Goal: Information Seeking & Learning: Learn about a topic

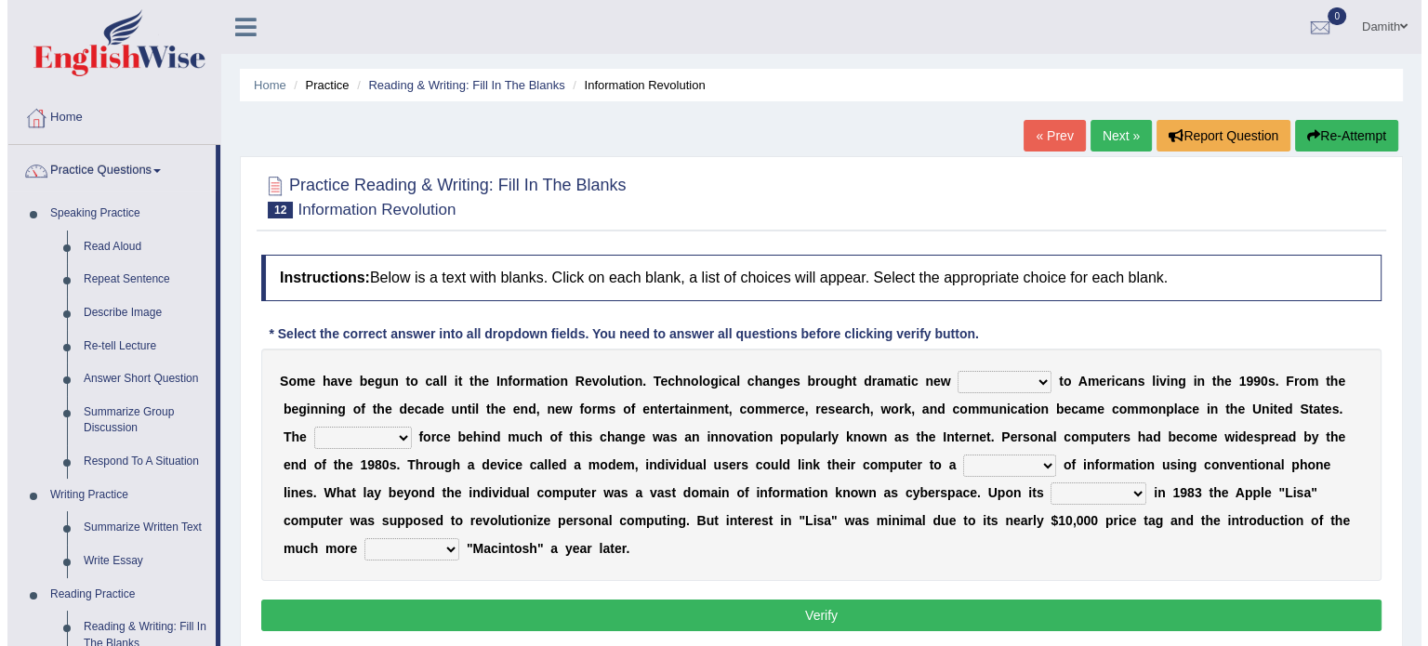
scroll to position [37, 0]
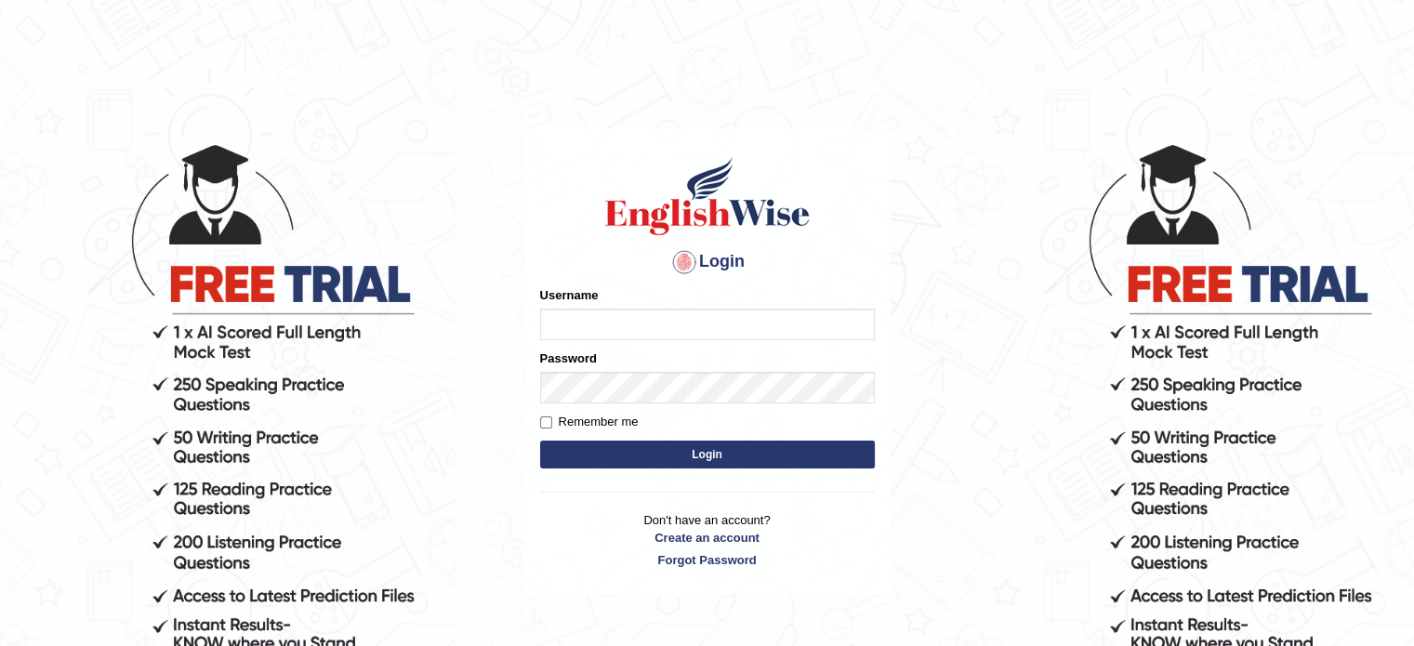
type input "0451698575"
click at [643, 454] on button "Login" at bounding box center [707, 455] width 335 height 28
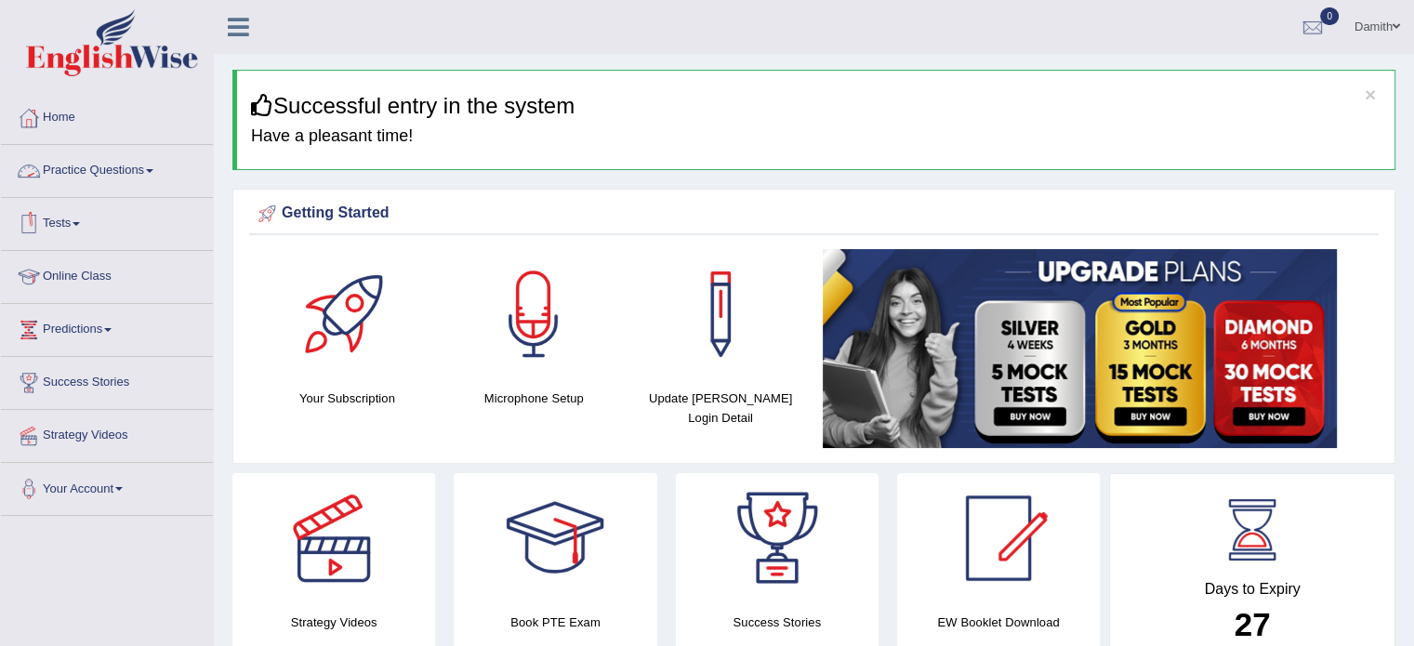
click at [103, 163] on link "Practice Questions" at bounding box center [107, 168] width 212 height 46
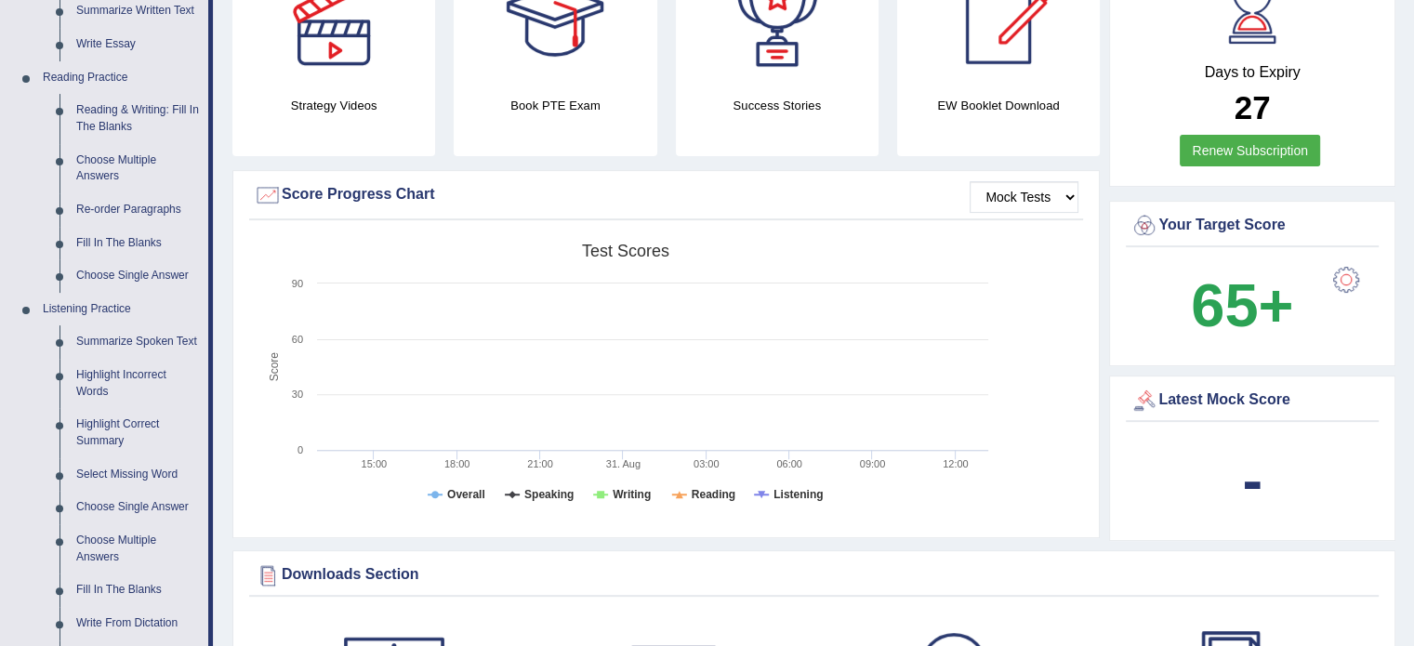
scroll to position [521, 0]
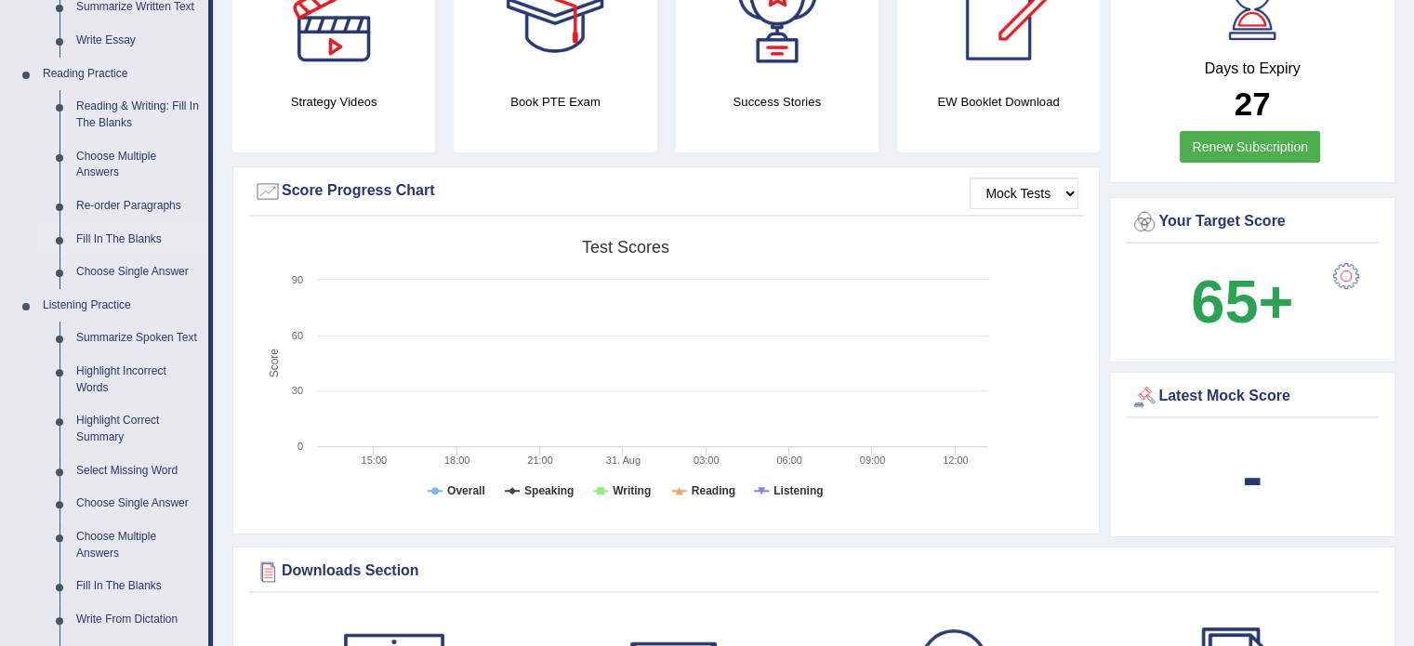
click at [106, 240] on link "Fill In The Blanks" at bounding box center [138, 239] width 140 height 33
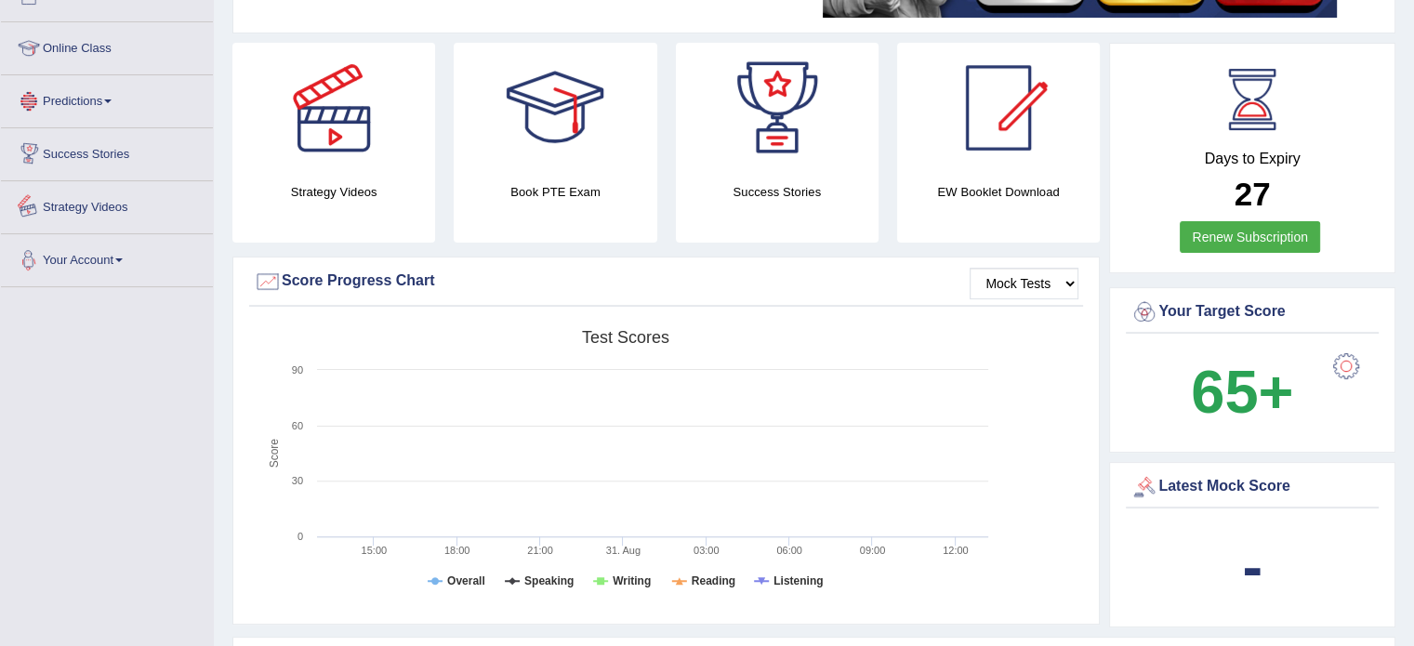
scroll to position [555, 0]
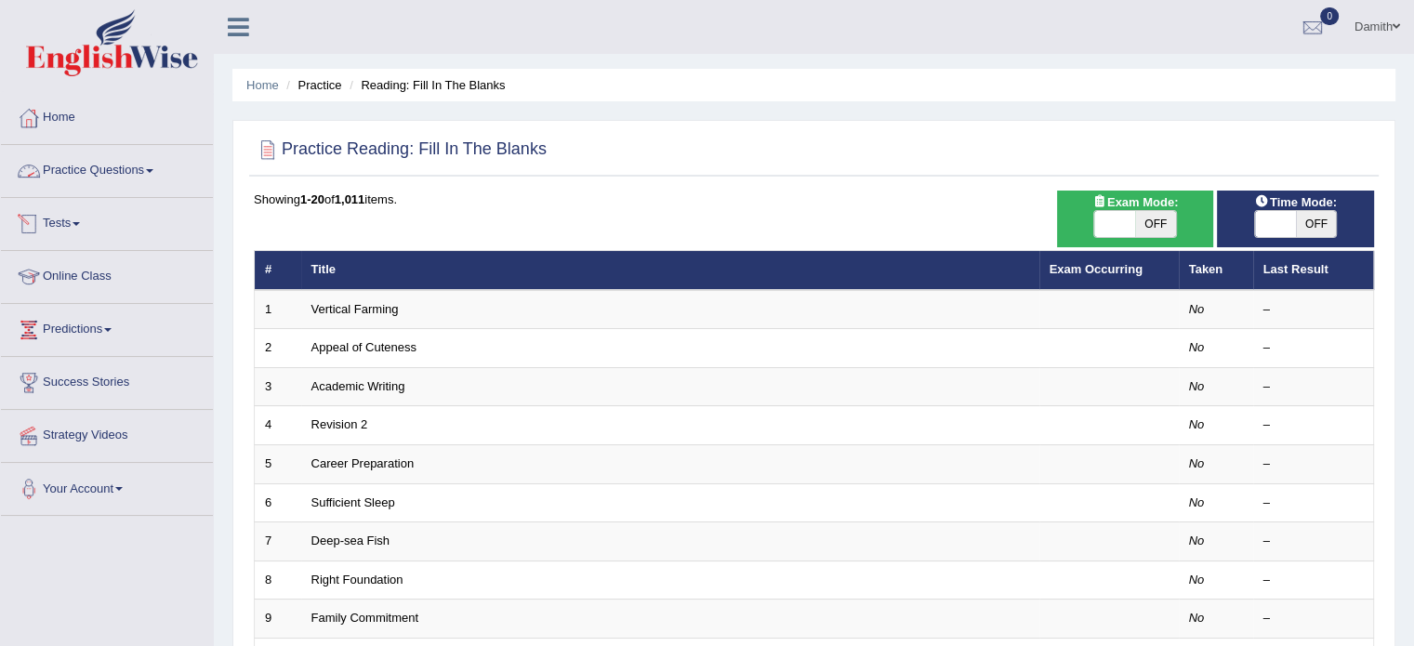
click at [123, 165] on link "Practice Questions" at bounding box center [107, 168] width 212 height 46
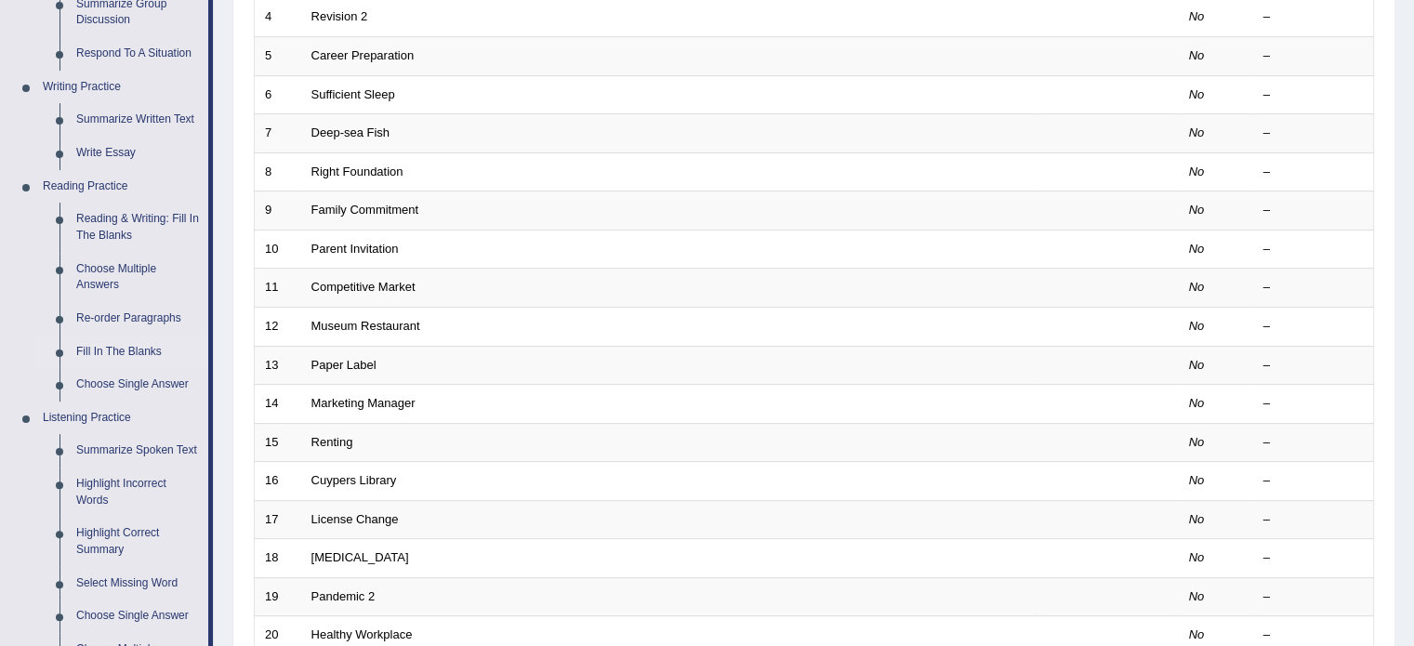
scroll to position [421, 0]
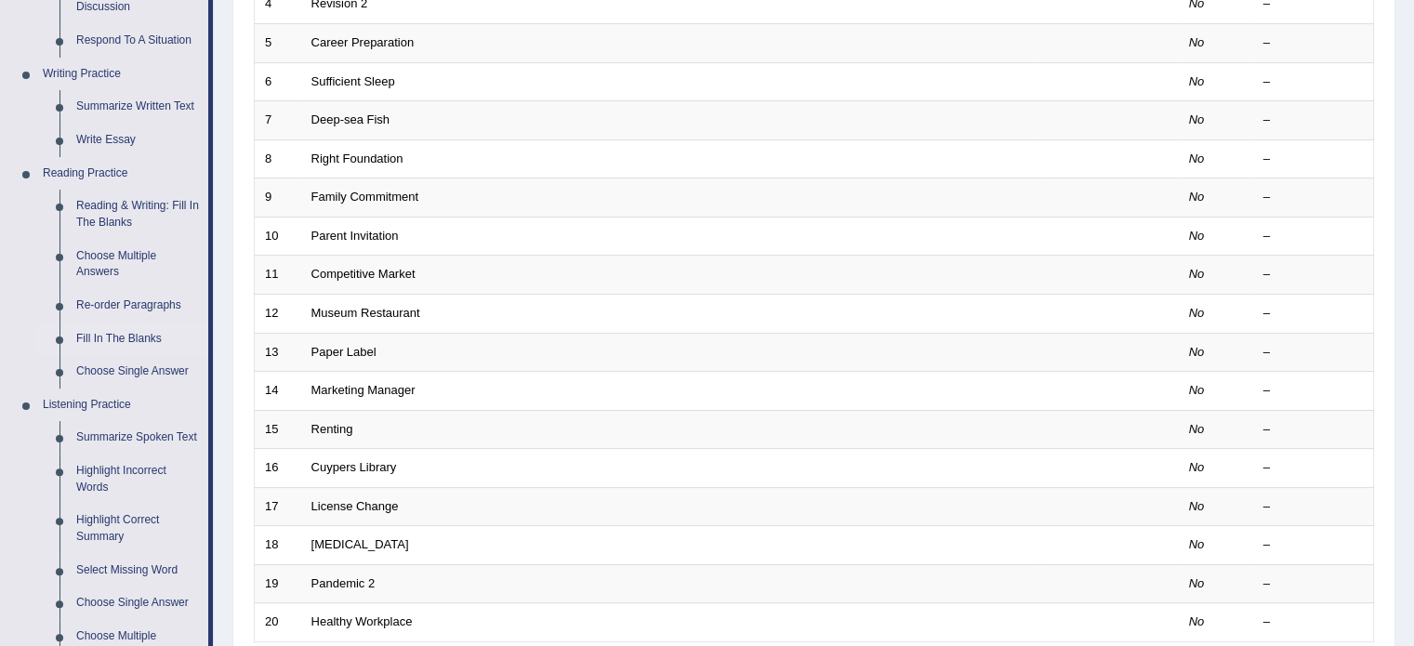
click at [219, 633] on div "Home Practice Reading: Fill In The Blanks Practice Reading: Fill In The Blanks …" at bounding box center [814, 171] width 1200 height 1185
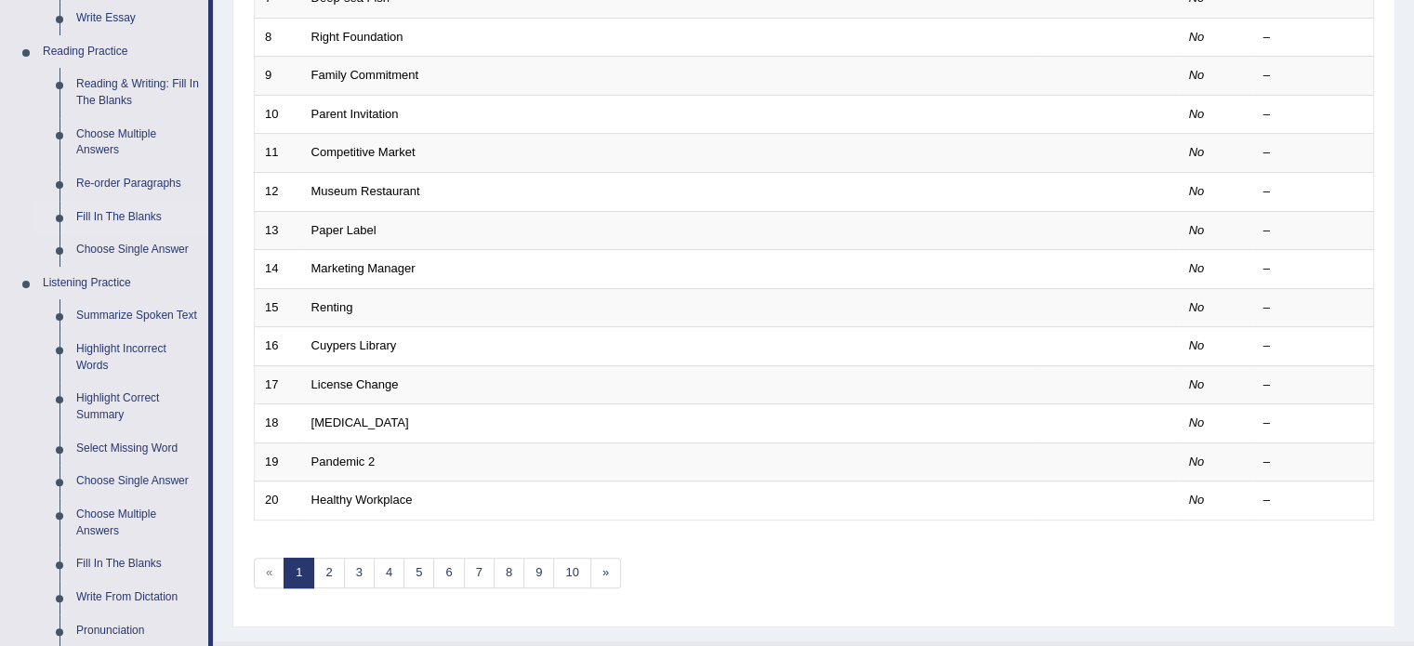
scroll to position [546, 0]
click at [140, 558] on link "Fill In The Blanks" at bounding box center [138, 561] width 140 height 33
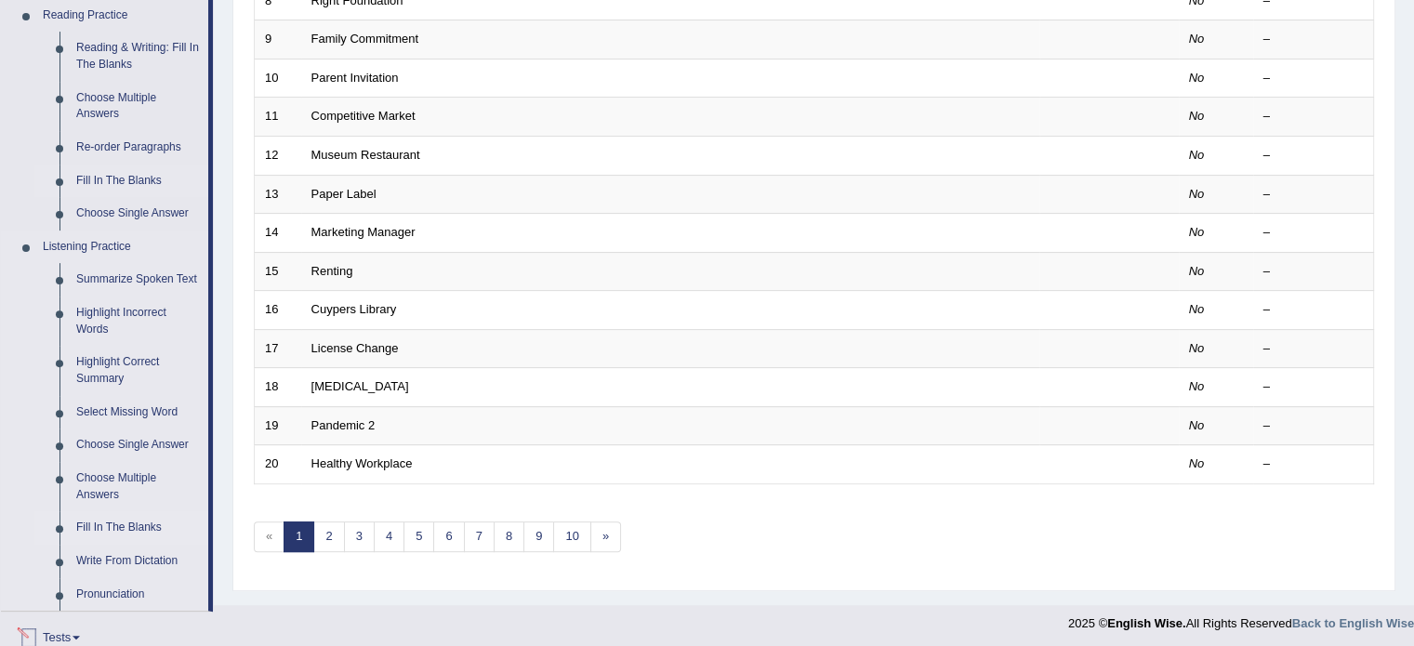
scroll to position [795, 0]
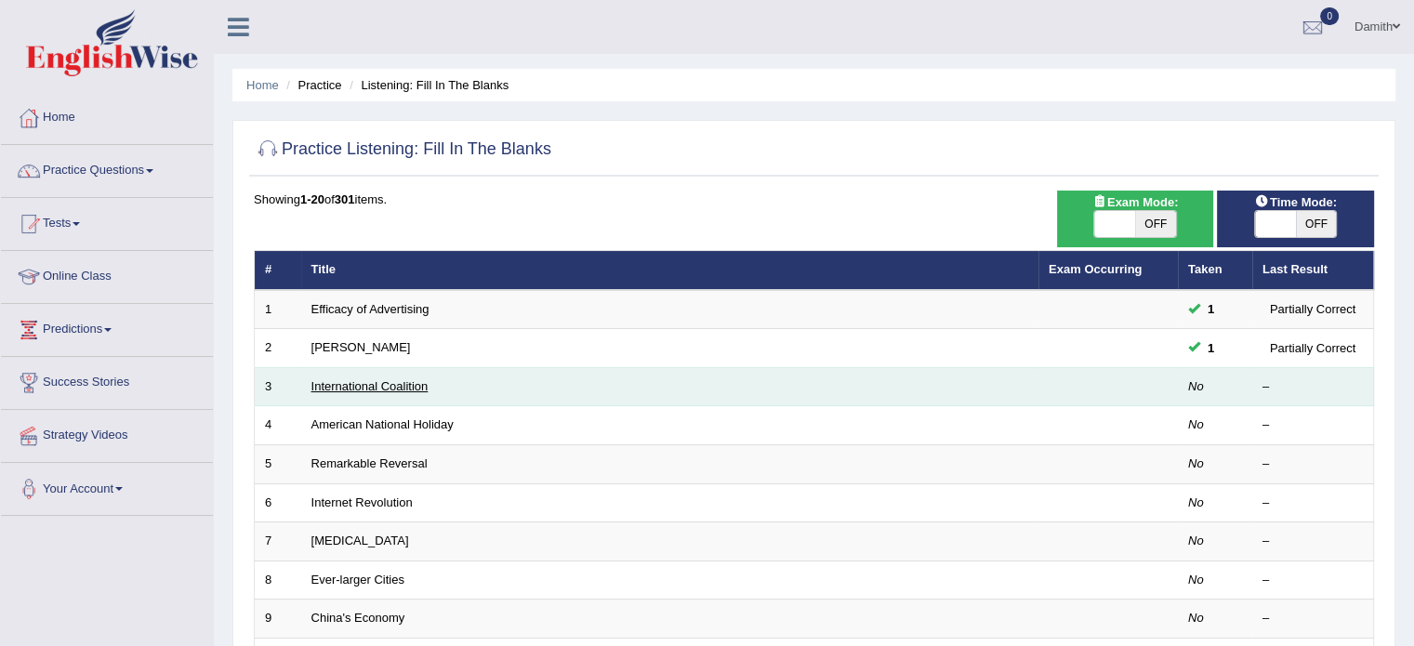
click at [402, 389] on link "International Coalition" at bounding box center [370, 386] width 117 height 14
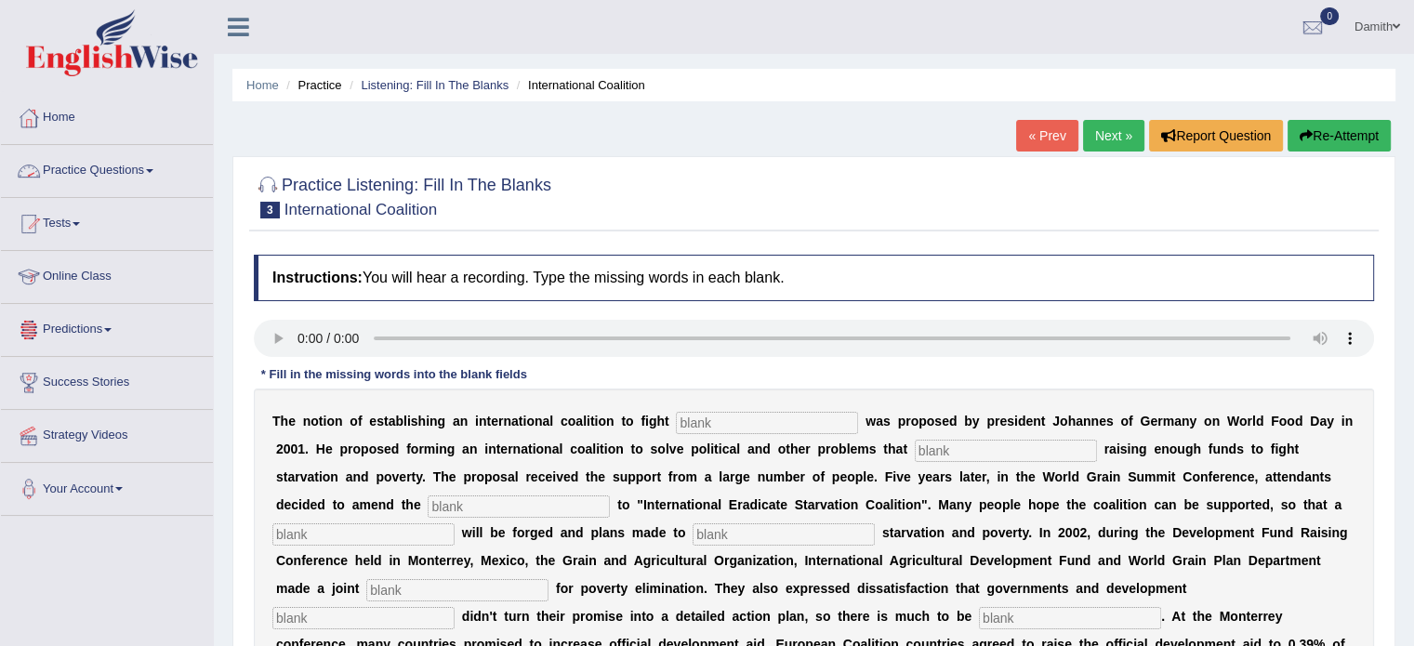
click at [115, 163] on link "Practice Questions" at bounding box center [107, 168] width 212 height 46
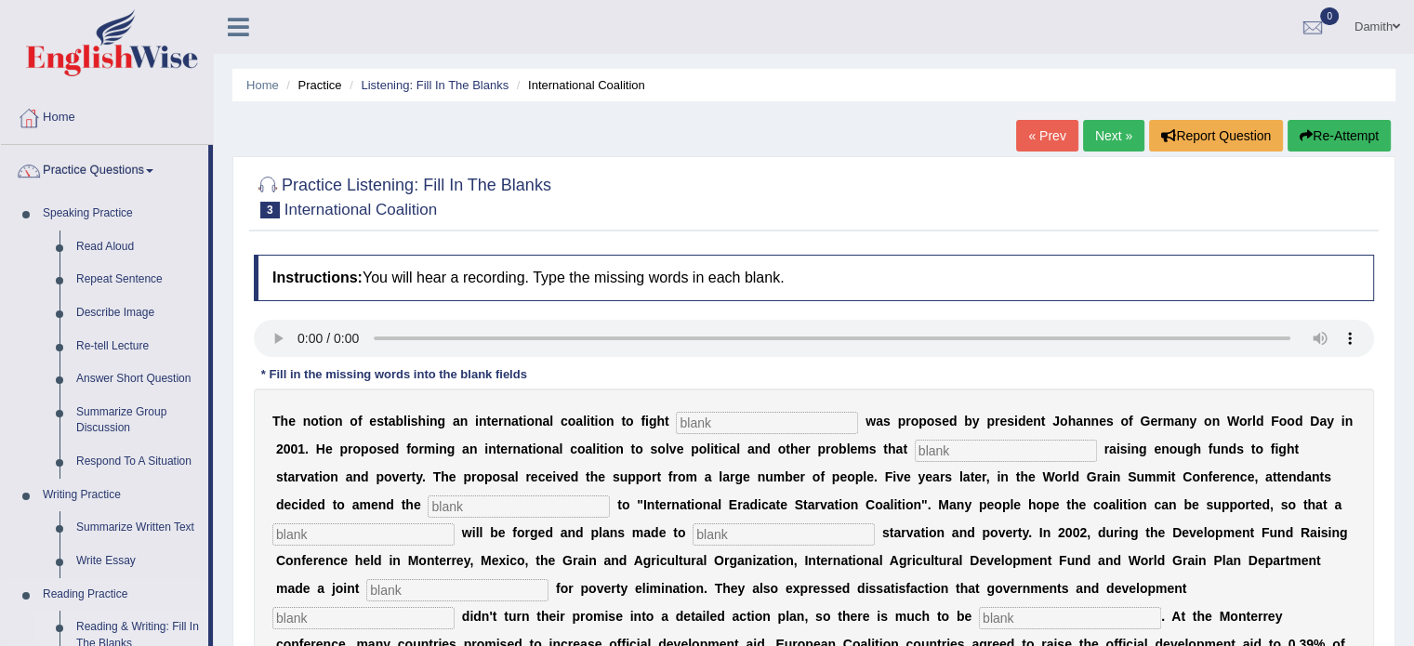
click at [143, 617] on link "Reading & Writing: Fill In The Blanks" at bounding box center [138, 635] width 140 height 49
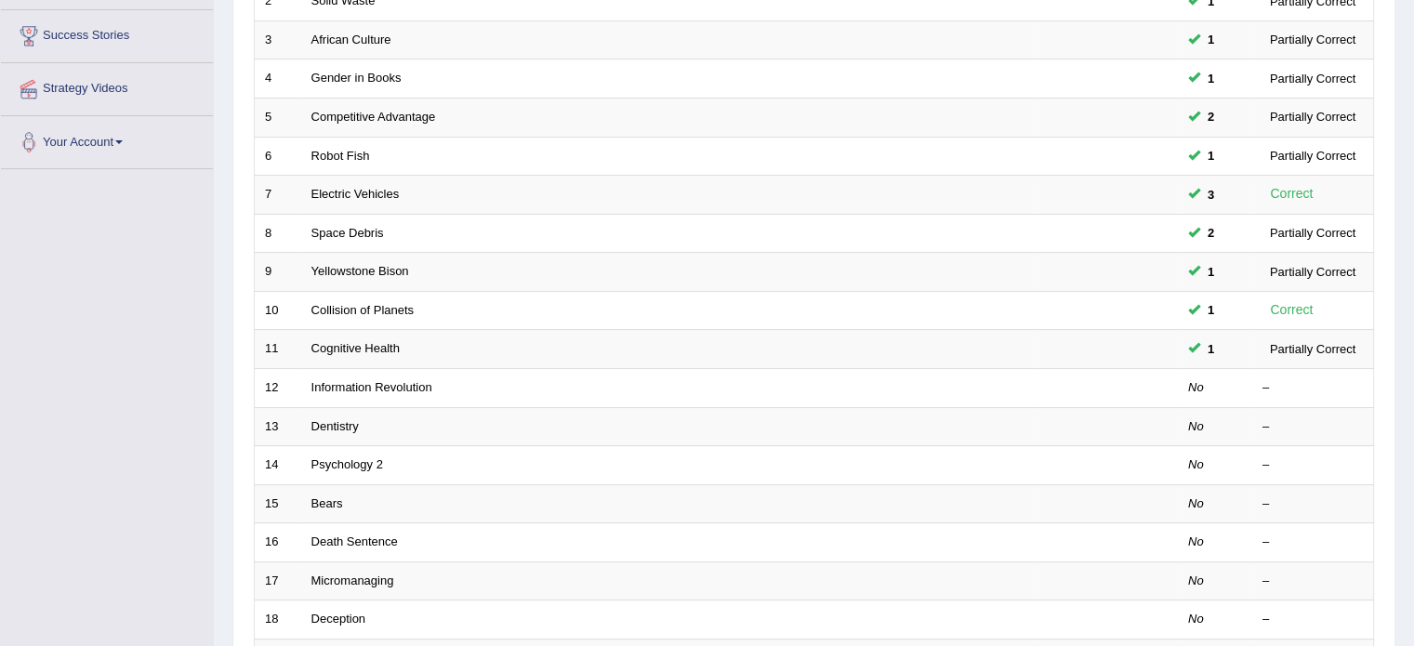
scroll to position [421, 0]
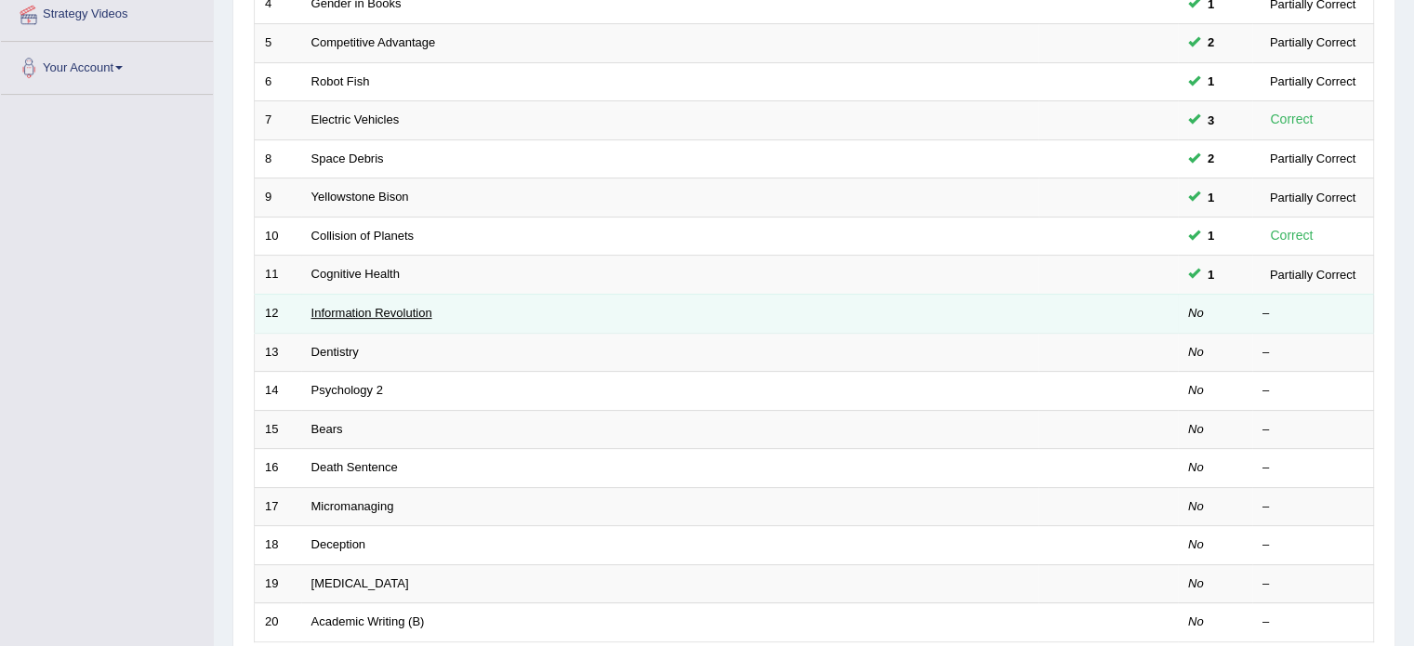
click at [355, 312] on link "Information Revolution" at bounding box center [372, 313] width 121 height 14
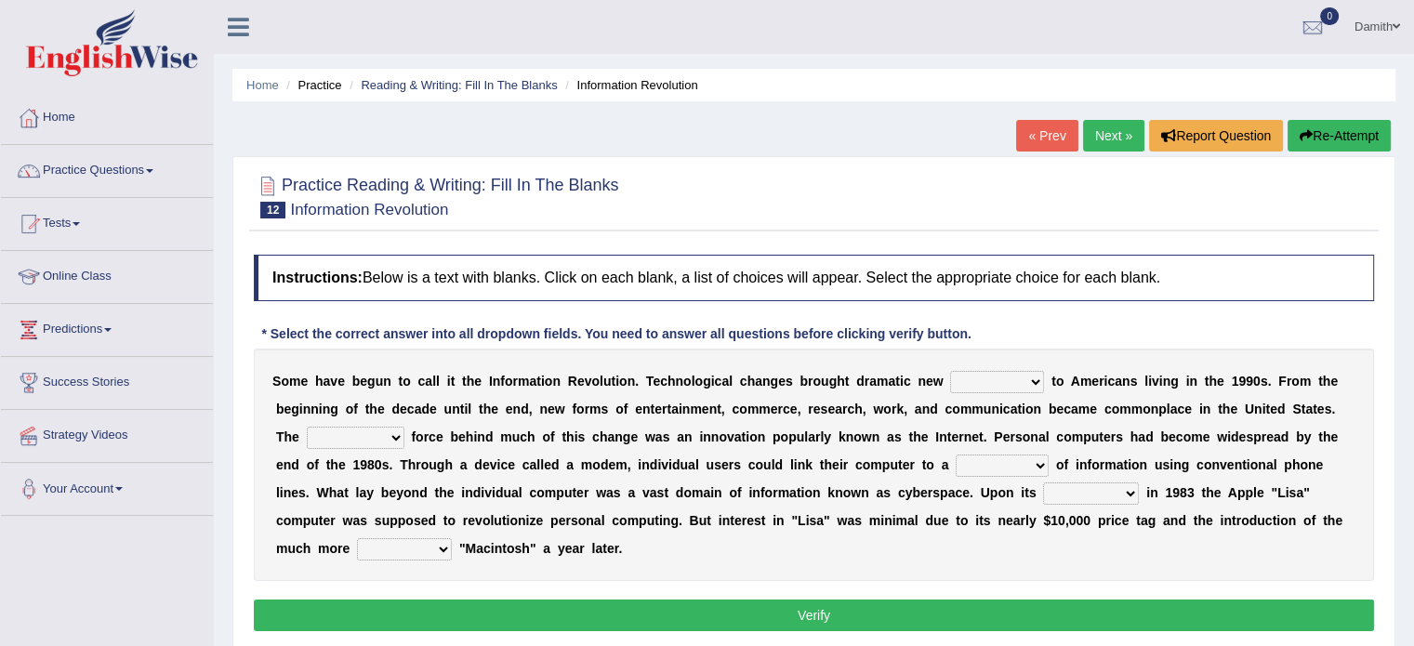
click at [1031, 374] on select "challenges puzzles options confusion" at bounding box center [997, 382] width 94 height 22
select select "challenges"
click at [950, 371] on select "challenges puzzles options confusion" at bounding box center [997, 382] width 94 height 22
click at [388, 435] on select "unremitting uninspiring driving insinuating" at bounding box center [356, 438] width 98 height 22
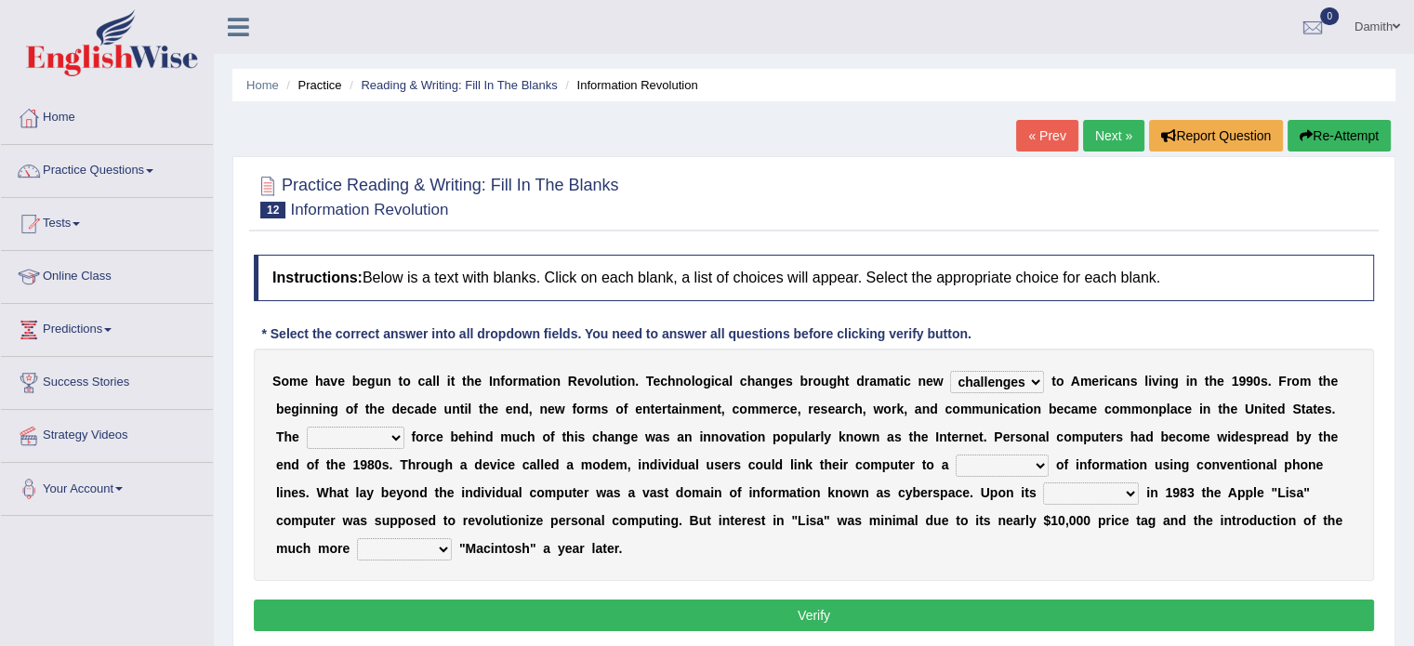
click at [390, 441] on select "unremitting uninspiring driving insinuating" at bounding box center [356, 438] width 98 height 22
select select "uninspiring"
click at [307, 427] on select "unremitting uninspiring driving insinuating" at bounding box center [356, 438] width 98 height 22
click at [1040, 463] on select "magnitude bulk wealth volume" at bounding box center [1002, 466] width 93 height 22
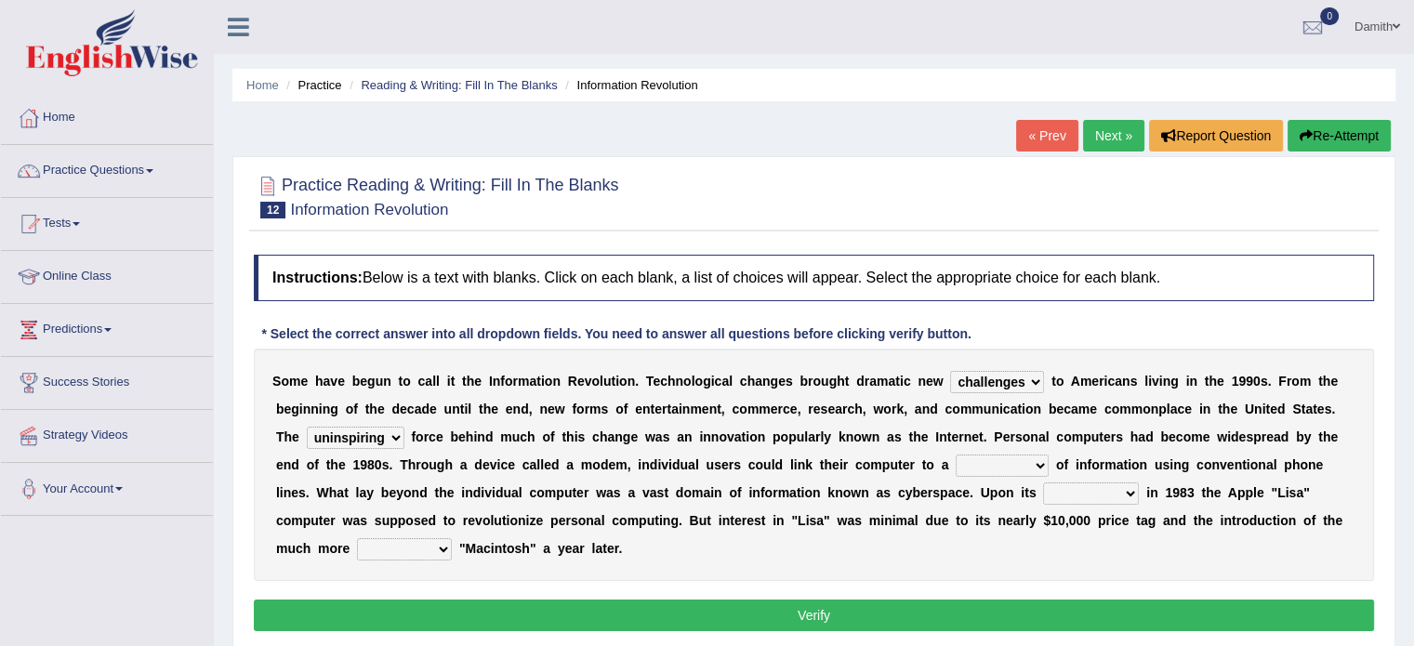
click at [1026, 458] on select "magnitude bulk wealth volume" at bounding box center [1002, 466] width 93 height 22
select select "bulk"
click at [956, 455] on select "magnitude bulk wealth volume" at bounding box center [1002, 466] width 93 height 22
click at [1097, 494] on select "relief release publication emission" at bounding box center [1091, 494] width 96 height 22
select select "publication"
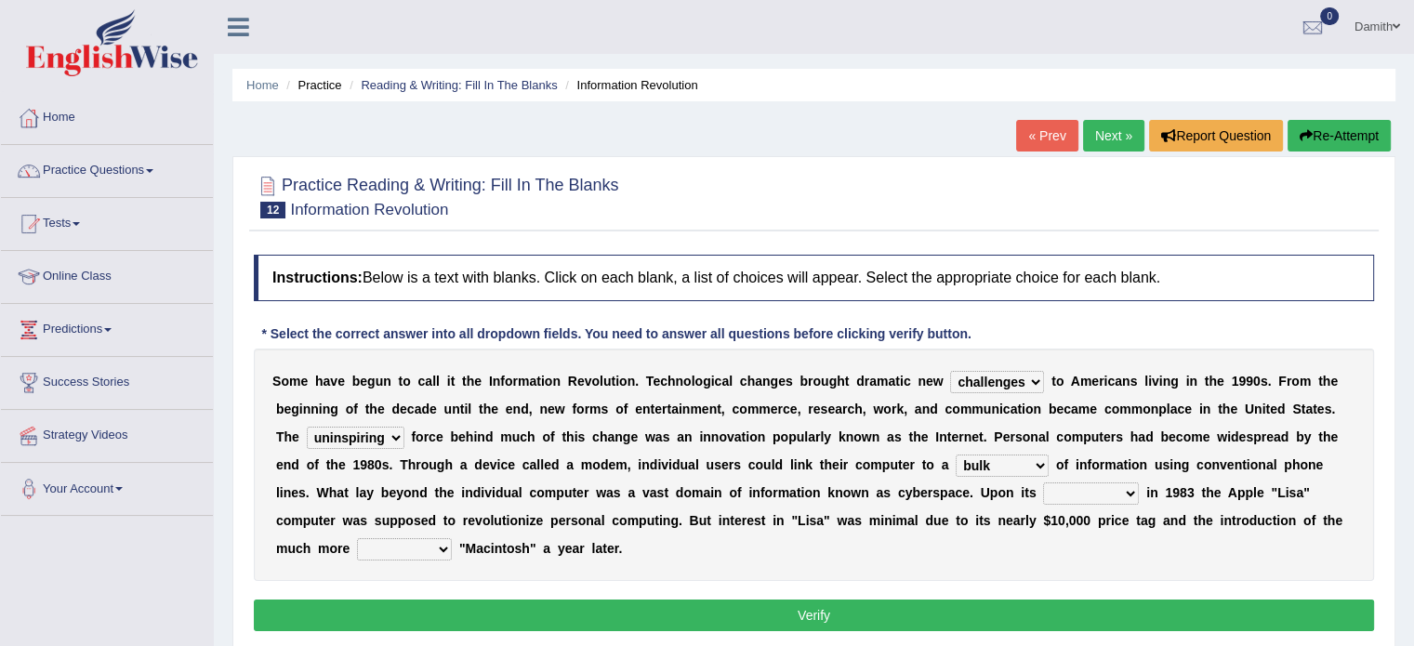
click at [1043, 483] on select "relief release publication emission" at bounding box center [1091, 494] width 96 height 22
click at [435, 550] on select "convenient affordable advanced formidable" at bounding box center [404, 549] width 95 height 22
select select "advanced"
click at [357, 538] on select "convenient affordable advanced formidable" at bounding box center [404, 549] width 95 height 22
click at [680, 603] on button "Verify" at bounding box center [814, 616] width 1121 height 32
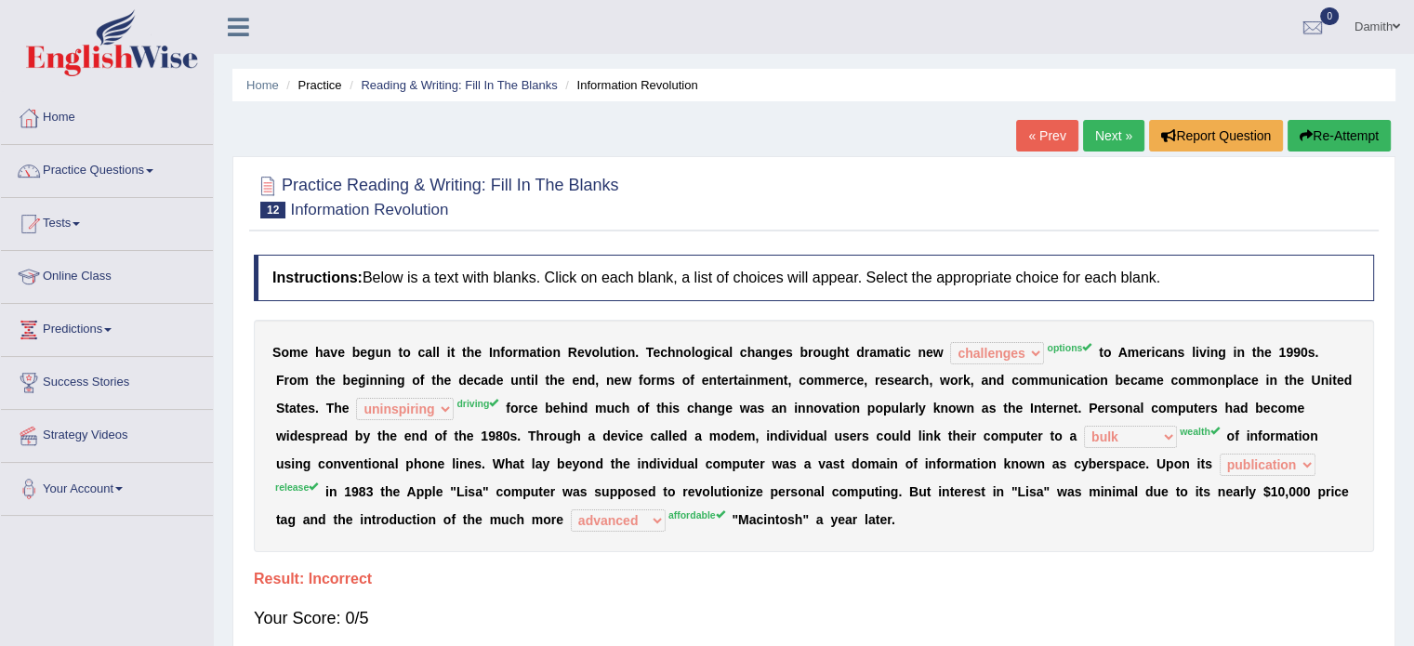
click at [1318, 129] on button "Re-Attempt" at bounding box center [1339, 136] width 103 height 32
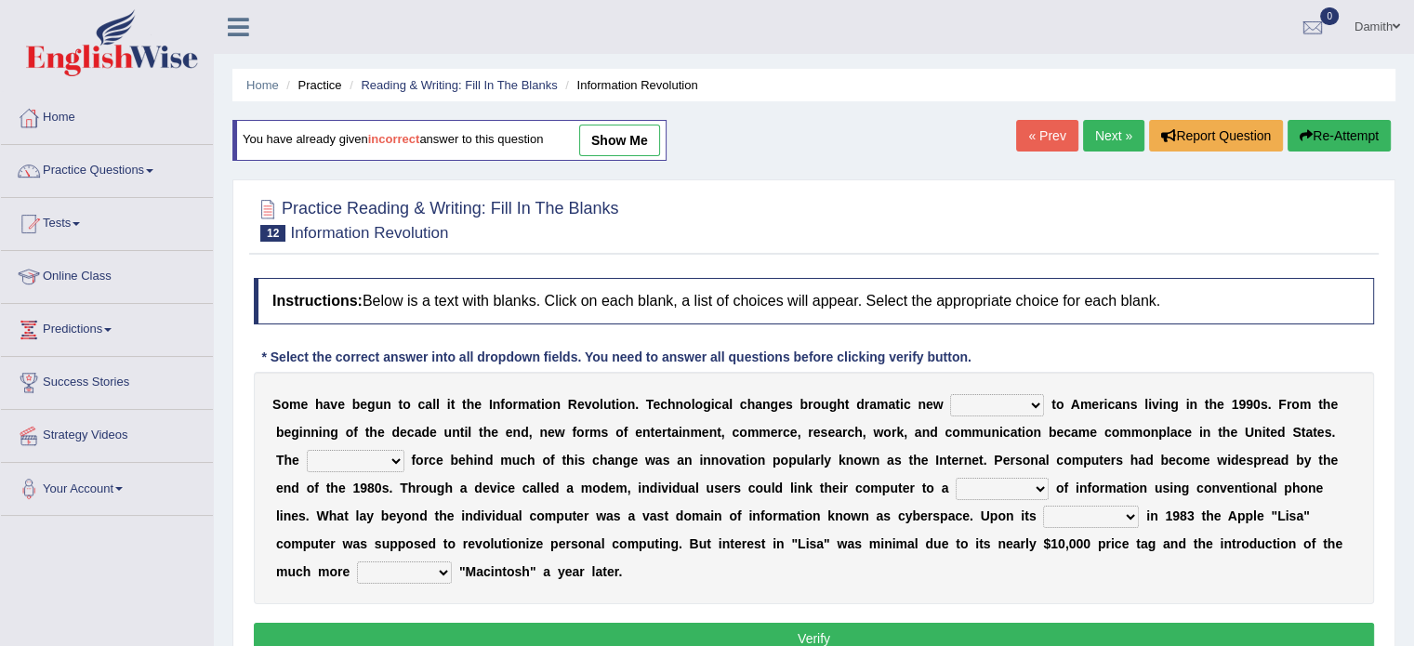
click at [1003, 399] on select "challenges puzzles options confusion" at bounding box center [997, 405] width 94 height 22
select select "options"
click at [950, 394] on select "challenges puzzles options confusion" at bounding box center [997, 405] width 94 height 22
click at [379, 461] on select "unremitting uninspiring driving insinuating" at bounding box center [356, 461] width 98 height 22
select select "driving"
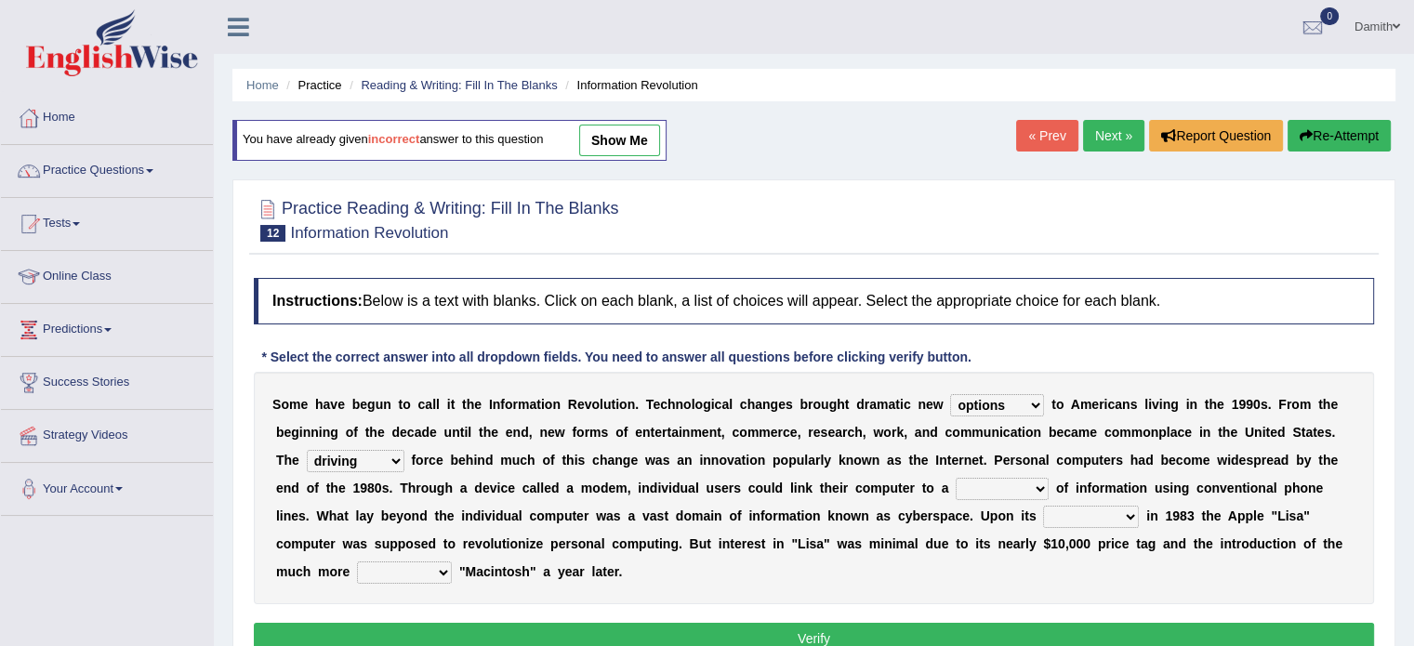
click at [307, 450] on select "unremitting uninspiring driving insinuating" at bounding box center [356, 461] width 98 height 22
click at [1024, 486] on select "magnitude bulk wealth volume" at bounding box center [1002, 489] width 93 height 22
select select "magnitude"
click at [956, 478] on select "magnitude bulk wealth volume" at bounding box center [1002, 489] width 93 height 22
click at [1107, 508] on select "relief release publication emission" at bounding box center [1091, 517] width 96 height 22
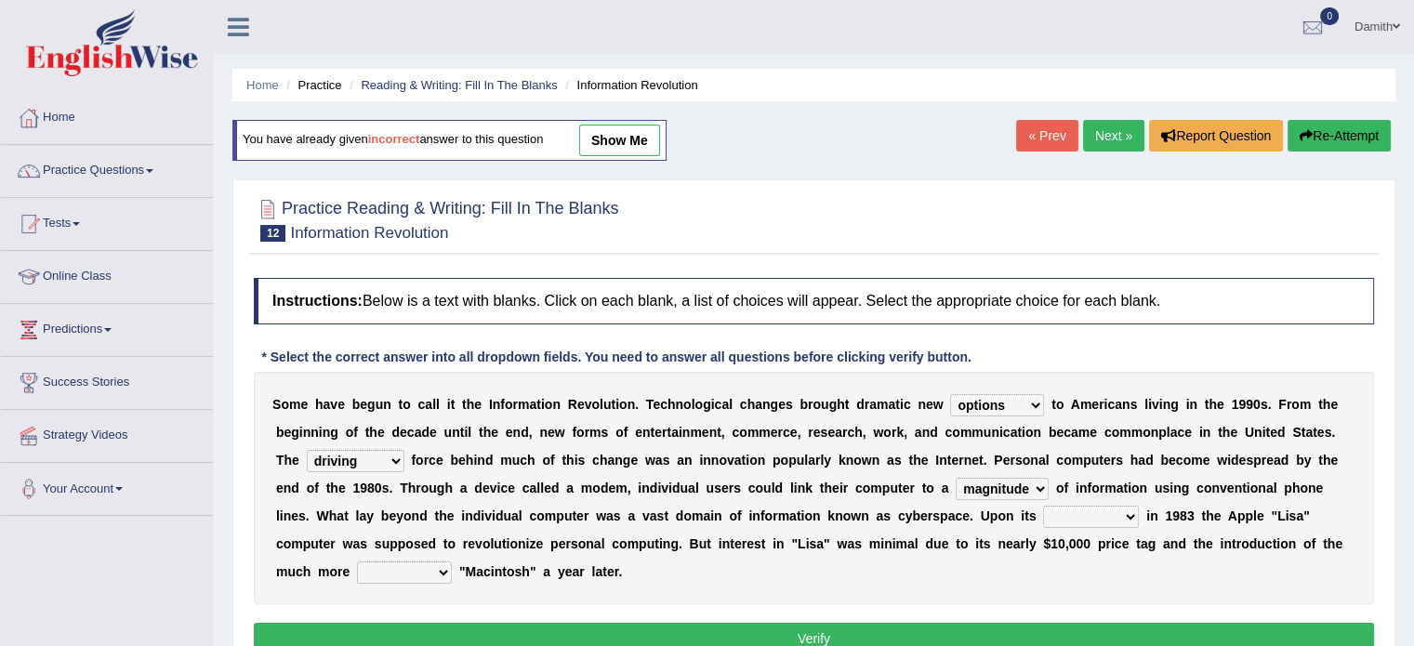
select select "release"
click at [1043, 506] on select "relief release publication emission" at bounding box center [1091, 517] width 96 height 22
click at [428, 564] on select "convenient affordable advanced formidable" at bounding box center [404, 573] width 95 height 22
select select "convenient"
click at [357, 562] on select "convenient affordable advanced formidable" at bounding box center [404, 573] width 95 height 22
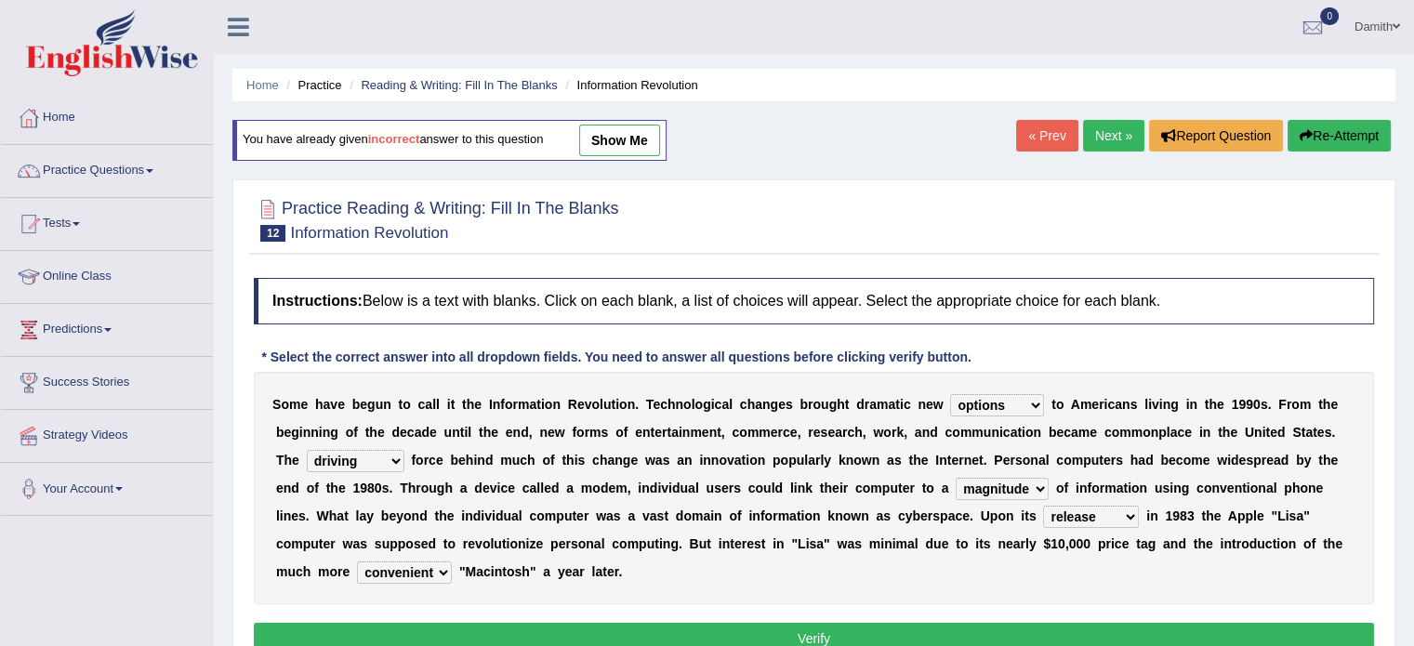
click at [1030, 631] on button "Verify" at bounding box center [814, 639] width 1121 height 32
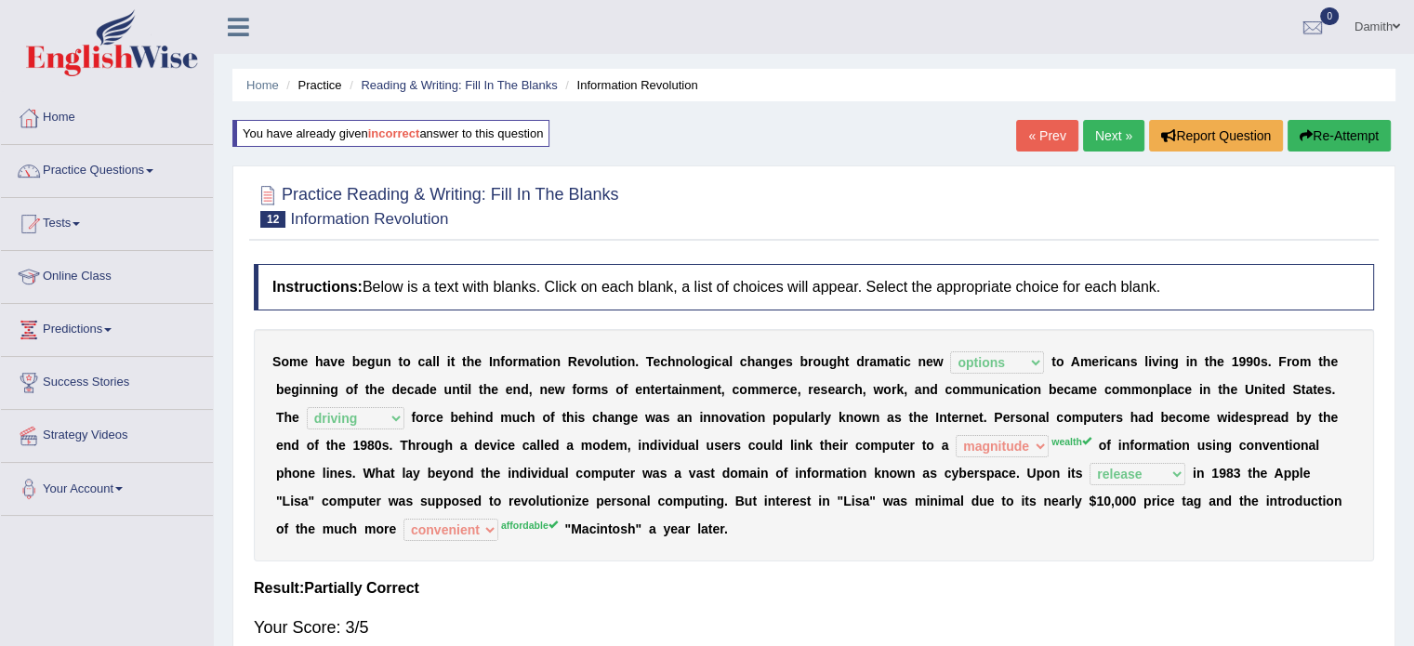
click at [1108, 130] on link "Next »" at bounding box center [1113, 136] width 61 height 32
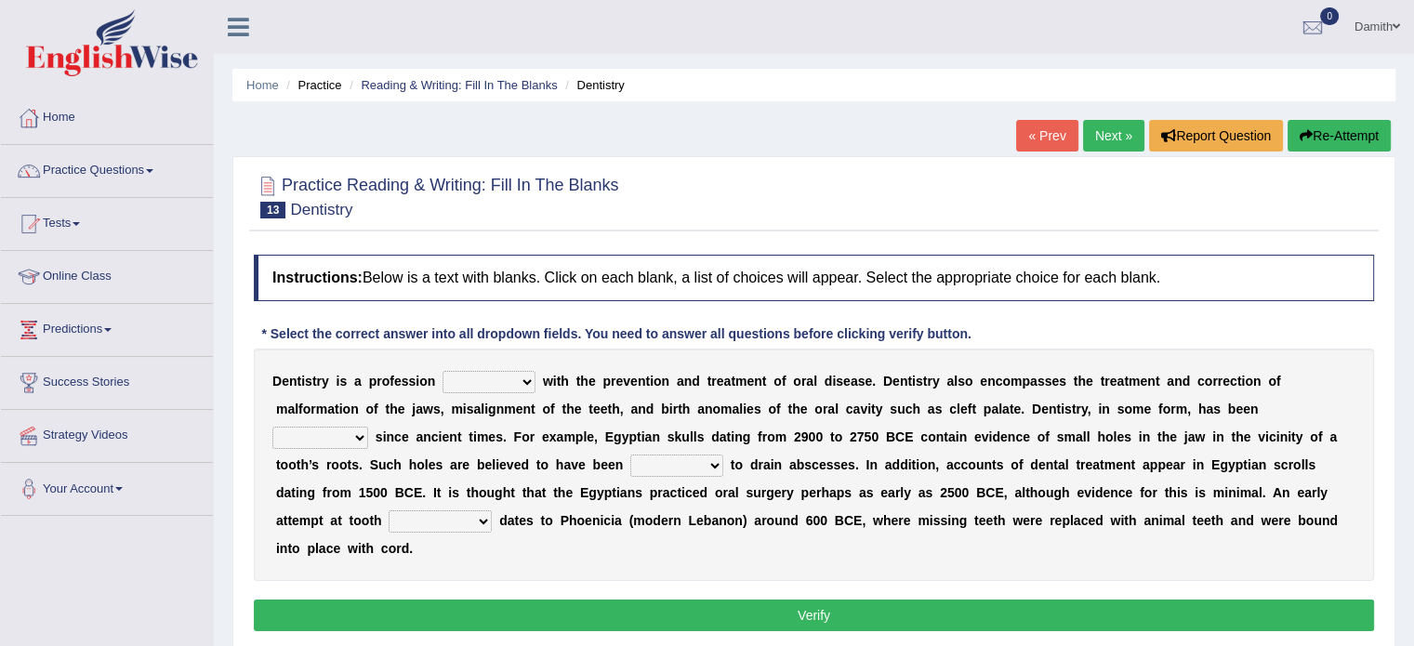
click at [504, 374] on select "agreed dealt concerned taken" at bounding box center [489, 382] width 93 height 22
select select "taken"
click at [443, 371] on select "agreed dealt concerned taken" at bounding box center [489, 382] width 93 height 22
click at [364, 437] on select "criticized replaced practiced abandoned" at bounding box center [320, 438] width 96 height 22
select select "practiced"
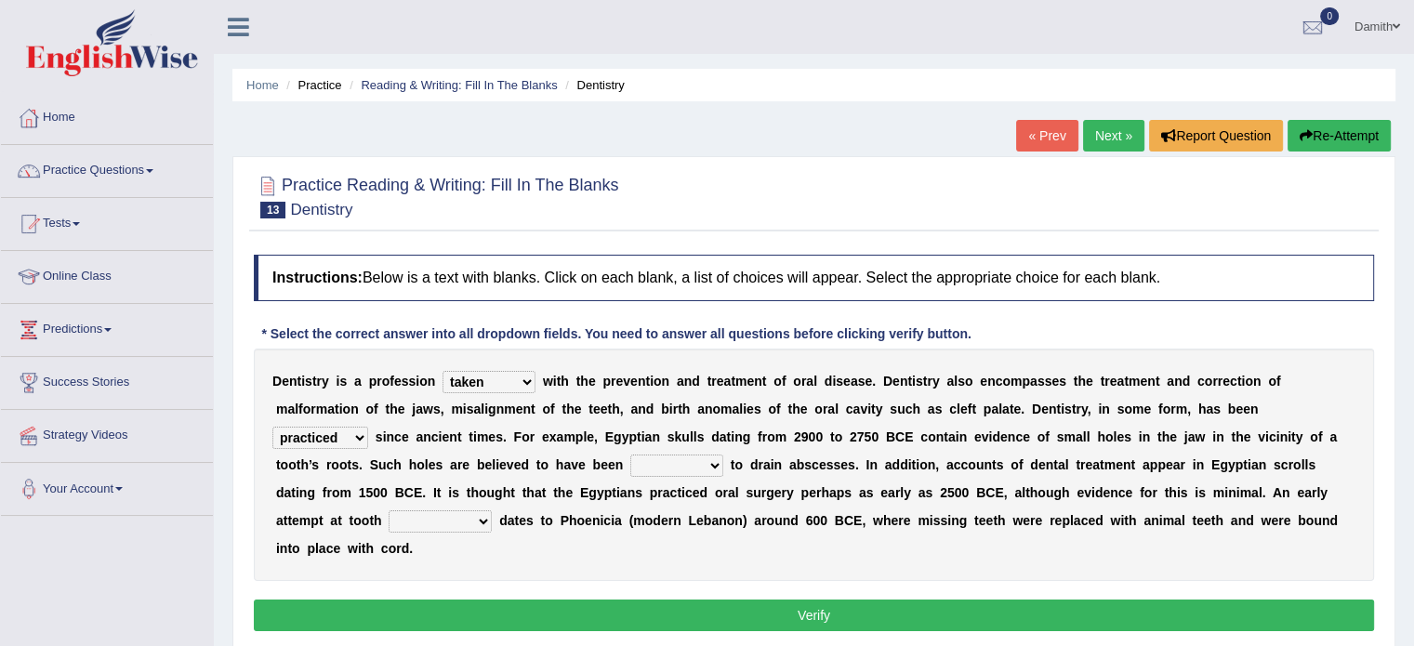
click at [272, 427] on select "criticized replaced practiced abandoned" at bounding box center [320, 438] width 96 height 22
click at [710, 460] on select "fluctuated laminated drilled sealed" at bounding box center [676, 466] width 93 height 22
select select "sealed"
click at [630, 455] on select "fluctuated laminated drilled sealed" at bounding box center [676, 466] width 93 height 22
click at [450, 519] on select "reparation sacrament restitution replacement" at bounding box center [440, 522] width 103 height 22
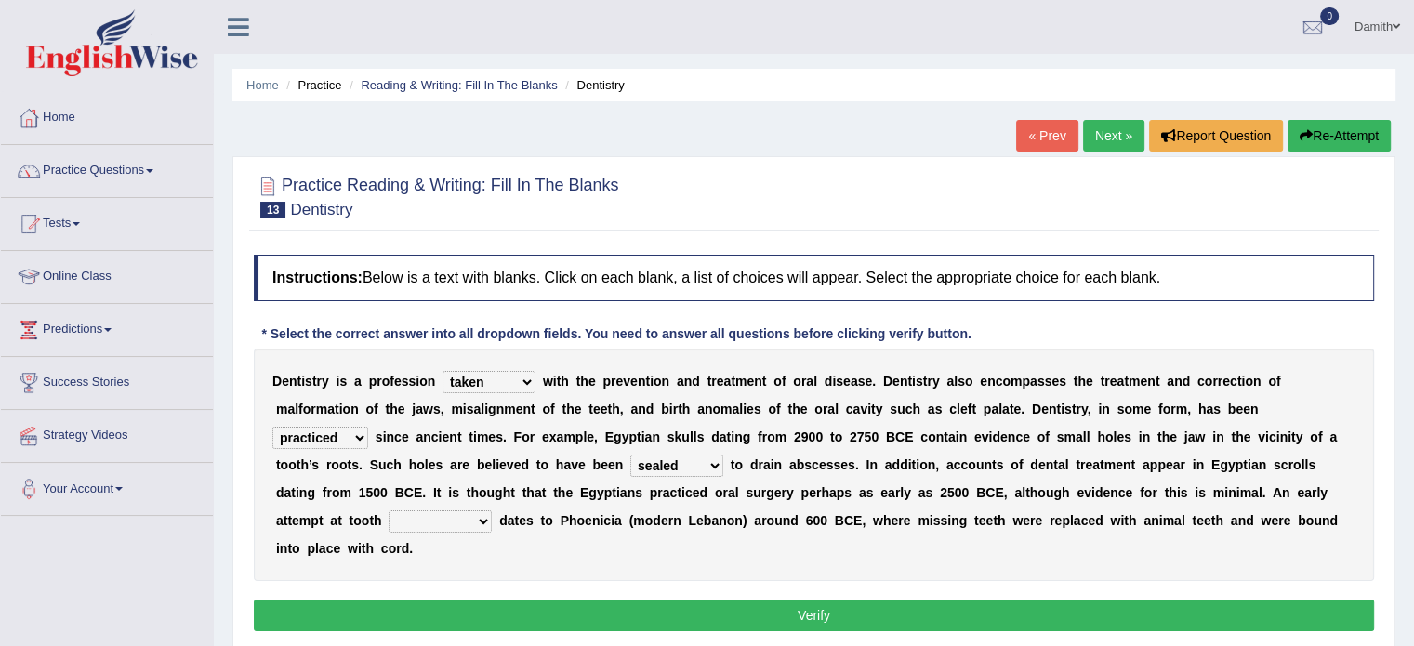
select select "replacement"
click at [389, 511] on select "reparation sacrament restitution replacement" at bounding box center [440, 522] width 103 height 22
click at [469, 514] on select "reparation sacrament restitution replacement" at bounding box center [440, 522] width 103 height 22
click at [714, 608] on button "Verify" at bounding box center [814, 616] width 1121 height 32
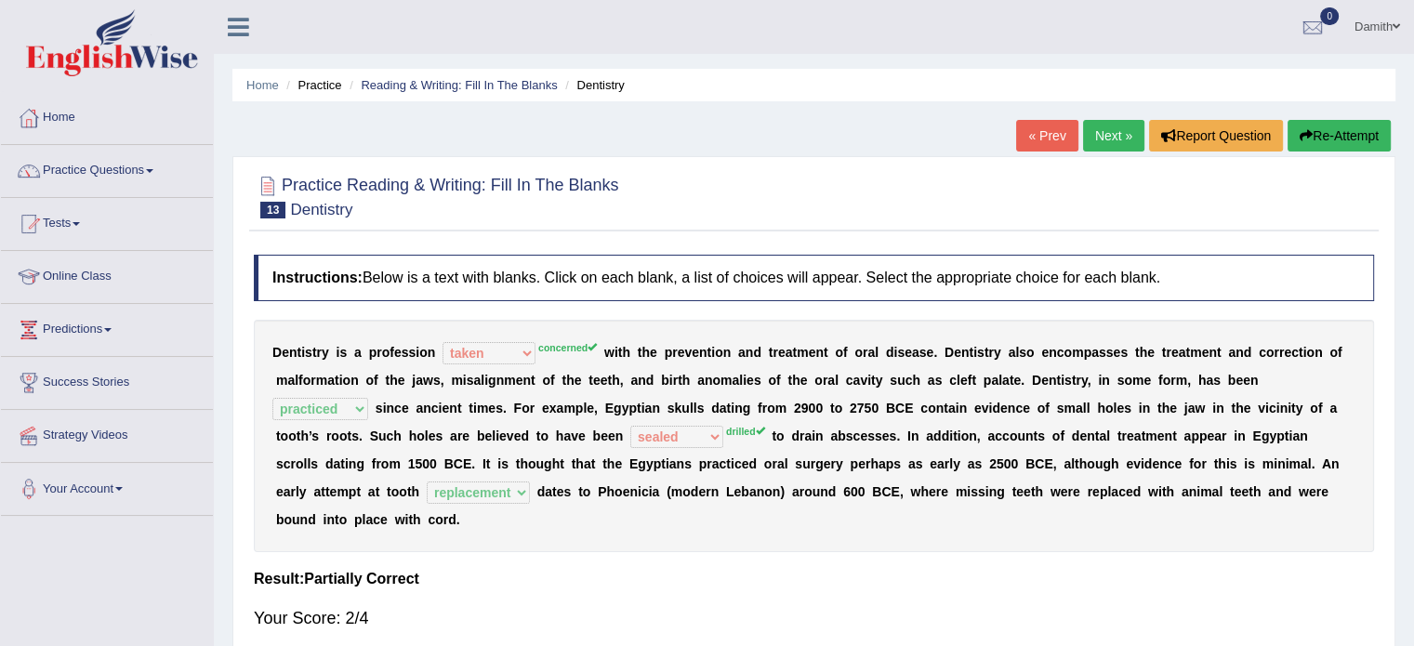
click at [1112, 147] on link "Next »" at bounding box center [1113, 136] width 61 height 32
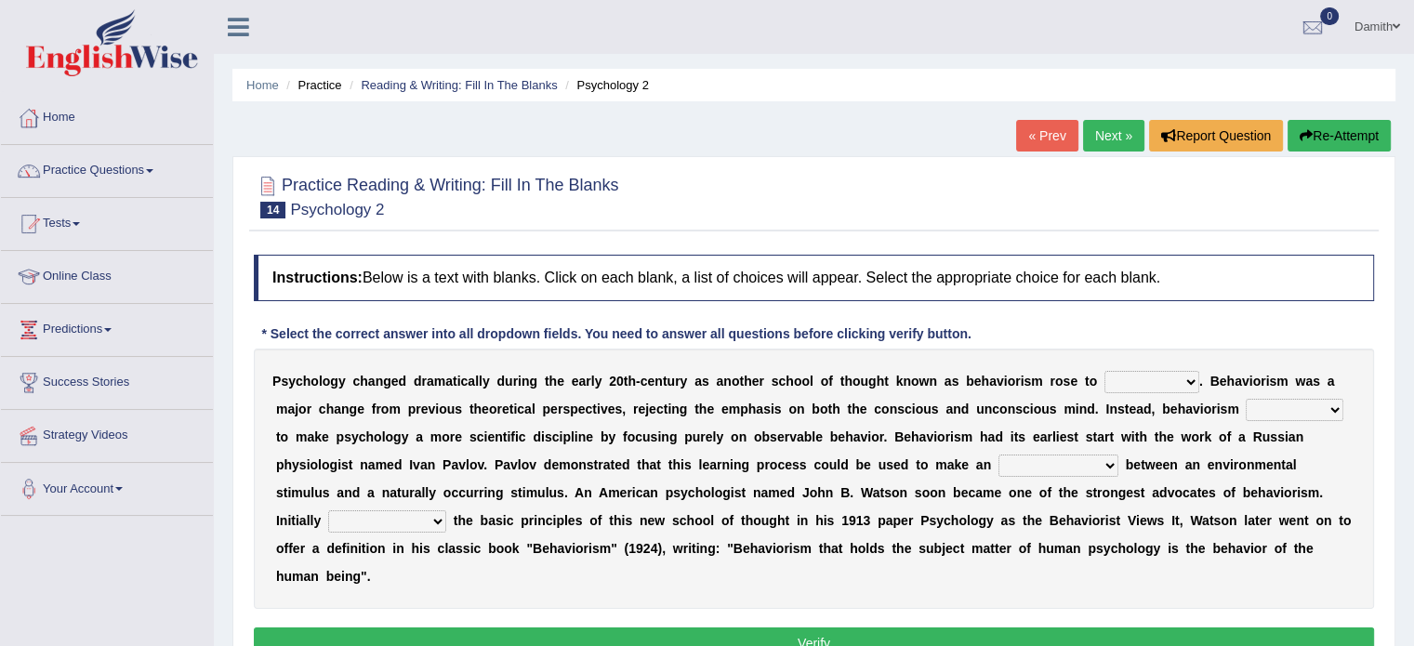
click at [1154, 377] on select "dominance temptation challenge temper" at bounding box center [1152, 382] width 95 height 22
click at [773, 410] on b "i" at bounding box center [773, 409] width 4 height 15
click at [1280, 412] on select "reproached reproved strove rewove" at bounding box center [1295, 410] width 98 height 22
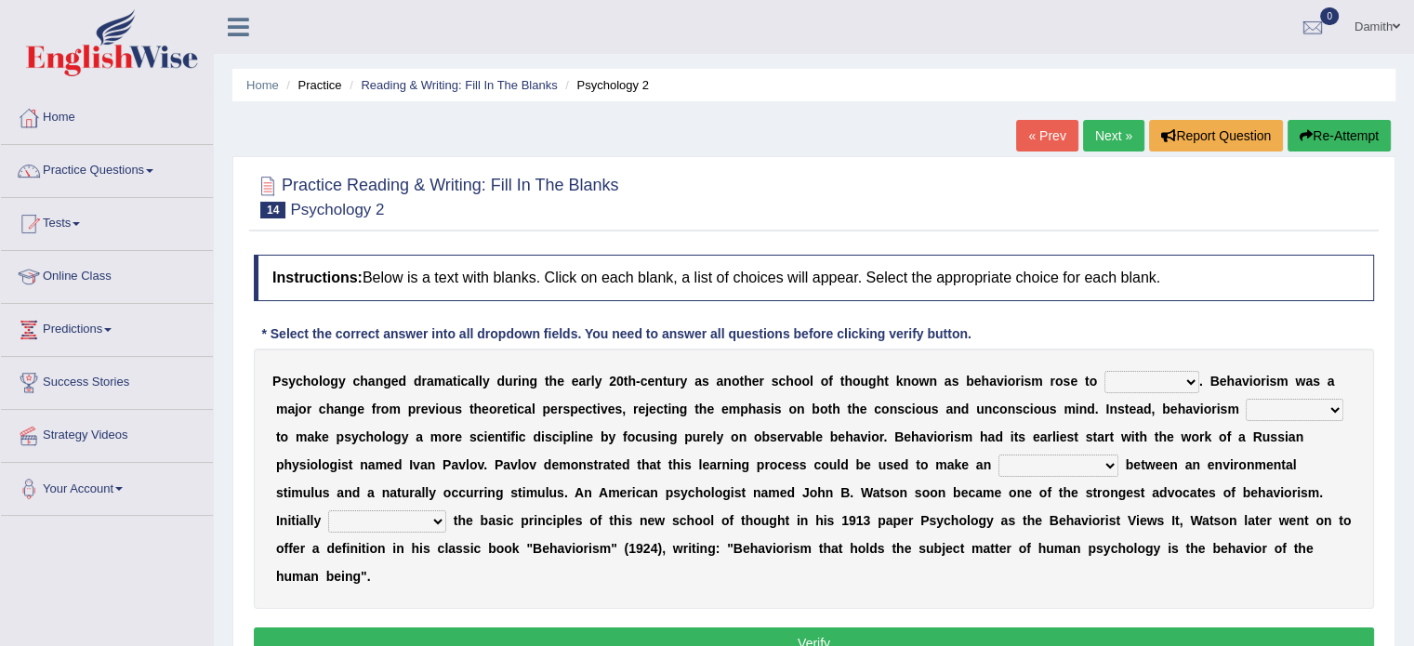
click at [1280, 412] on select "reproached reproved strove rewove" at bounding box center [1295, 410] width 98 height 22
click at [1034, 460] on select "acclimatization association union combination" at bounding box center [1059, 466] width 120 height 22
select select "combination"
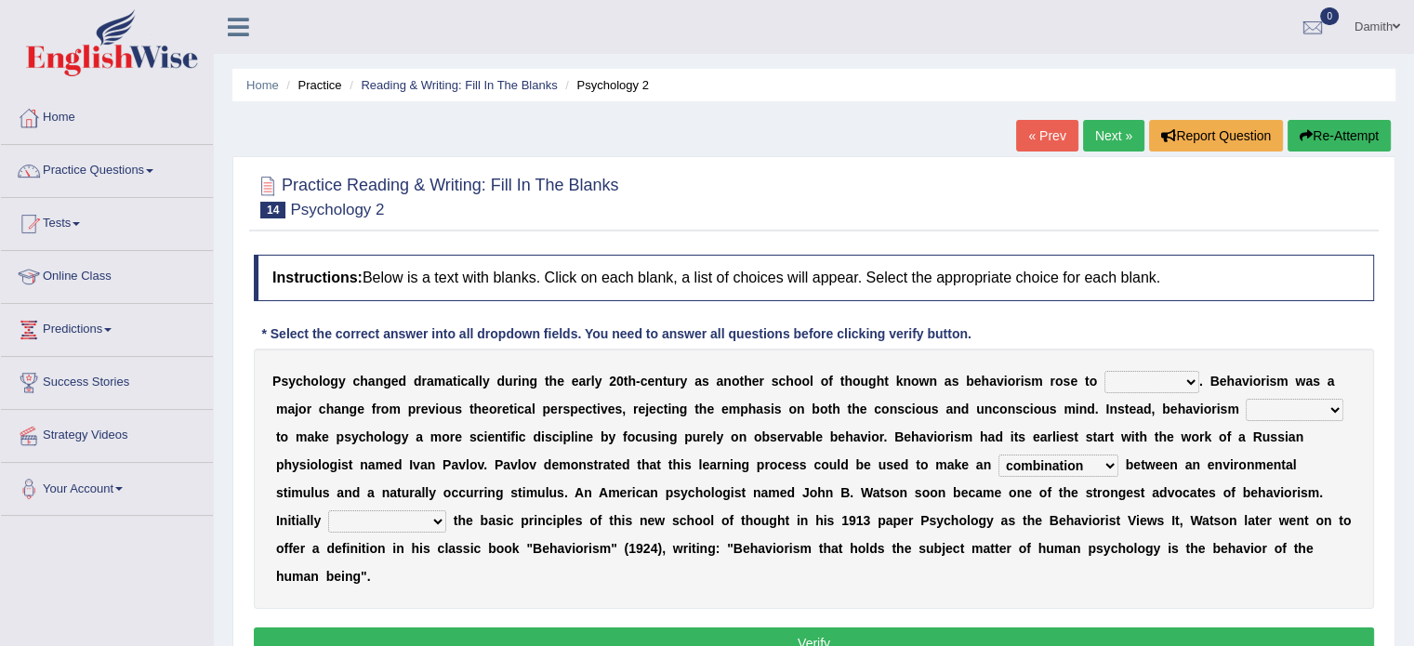
click at [999, 455] on select "acclimatization association union combination" at bounding box center [1059, 466] width 120 height 22
click at [431, 516] on select "questioning foreshortening unburdening outlining" at bounding box center [387, 522] width 118 height 22
select select "questioning"
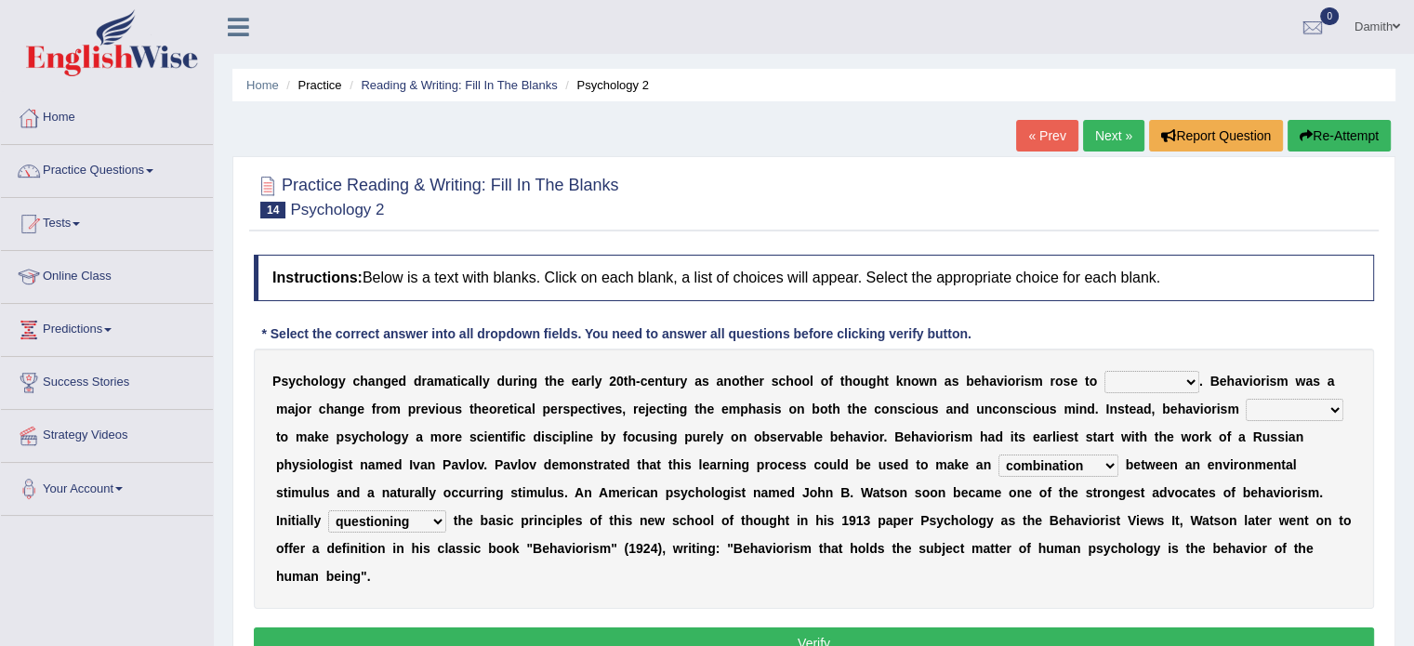
click at [328, 511] on select "questioning foreshortening unburdening outlining" at bounding box center [387, 522] width 118 height 22
click at [1304, 405] on select "reproached reproved strove rewove" at bounding box center [1295, 410] width 98 height 22
click at [1187, 377] on select "dominance temptation challenge temper" at bounding box center [1152, 382] width 95 height 22
select select "challenge"
click at [1105, 371] on select "dominance temptation challenge temper" at bounding box center [1152, 382] width 95 height 22
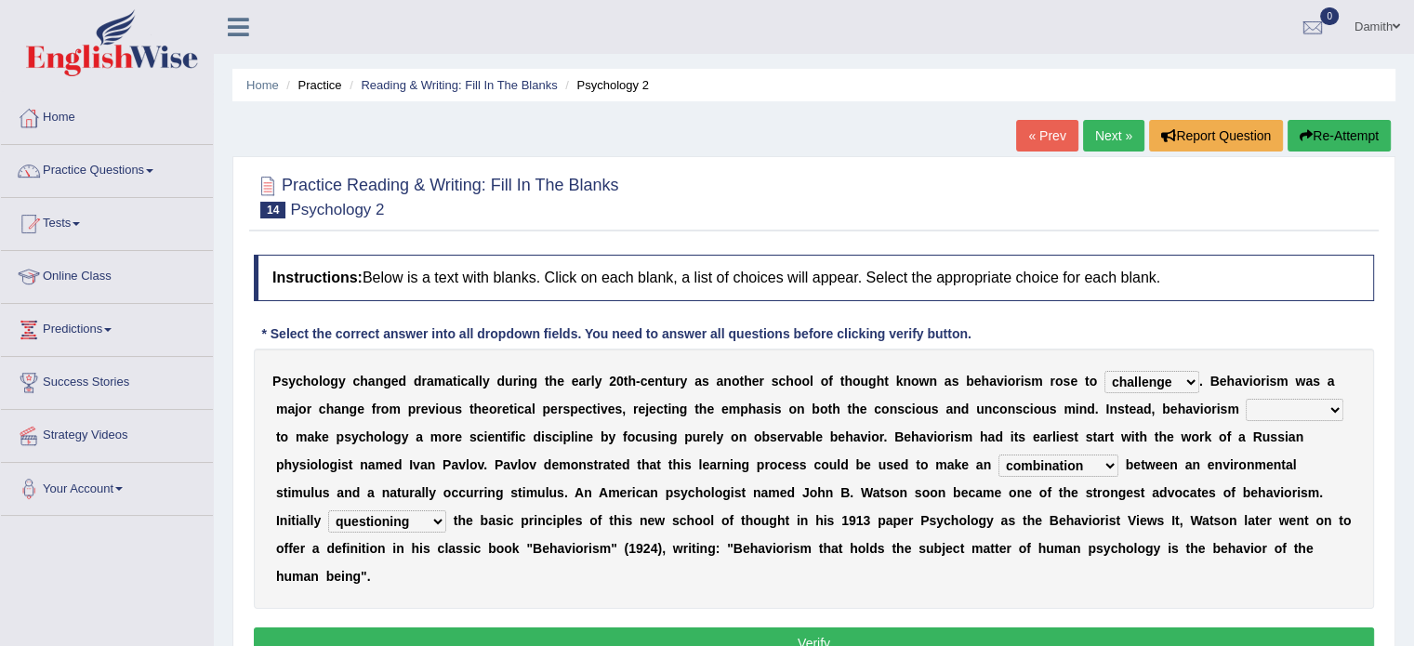
click at [1267, 405] on select "reproached reproved strove rewove" at bounding box center [1295, 410] width 98 height 22
select select "reproved"
click at [1246, 399] on select "reproached reproved strove rewove" at bounding box center [1295, 410] width 98 height 22
click at [1198, 628] on button "Verify" at bounding box center [814, 644] width 1121 height 32
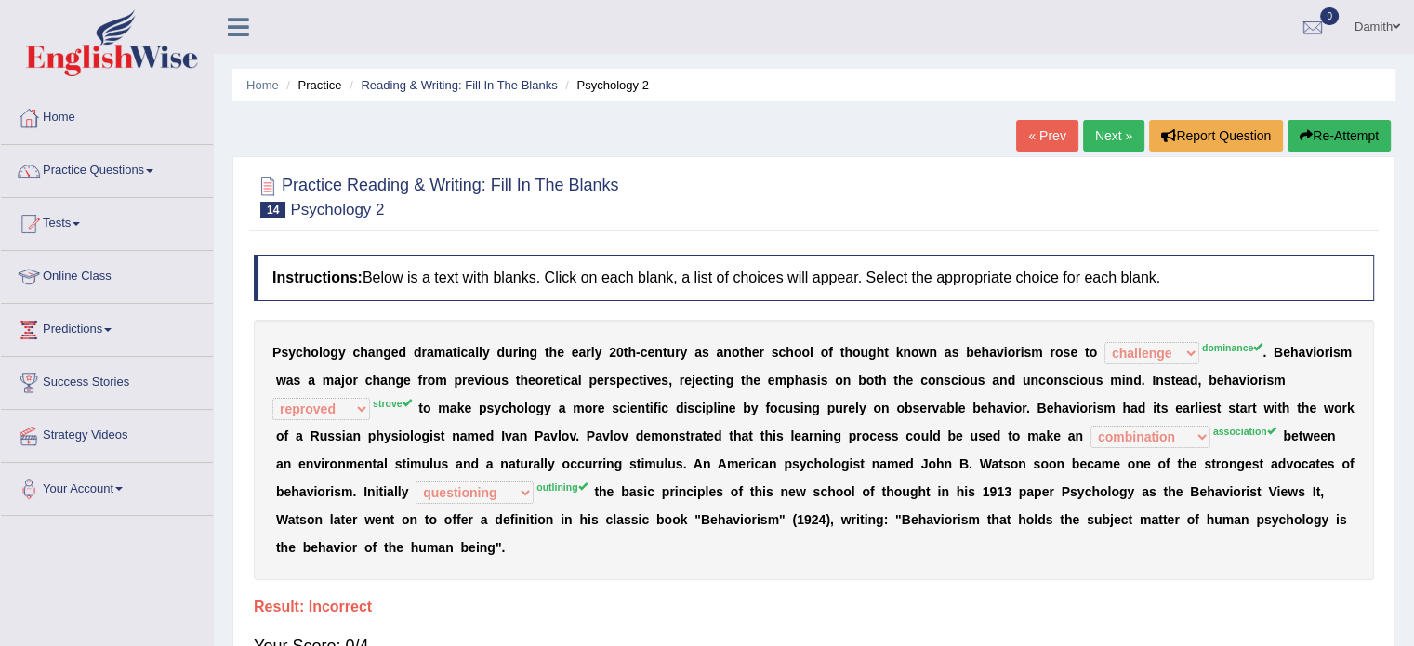
click at [1313, 126] on button "Re-Attempt" at bounding box center [1339, 136] width 103 height 32
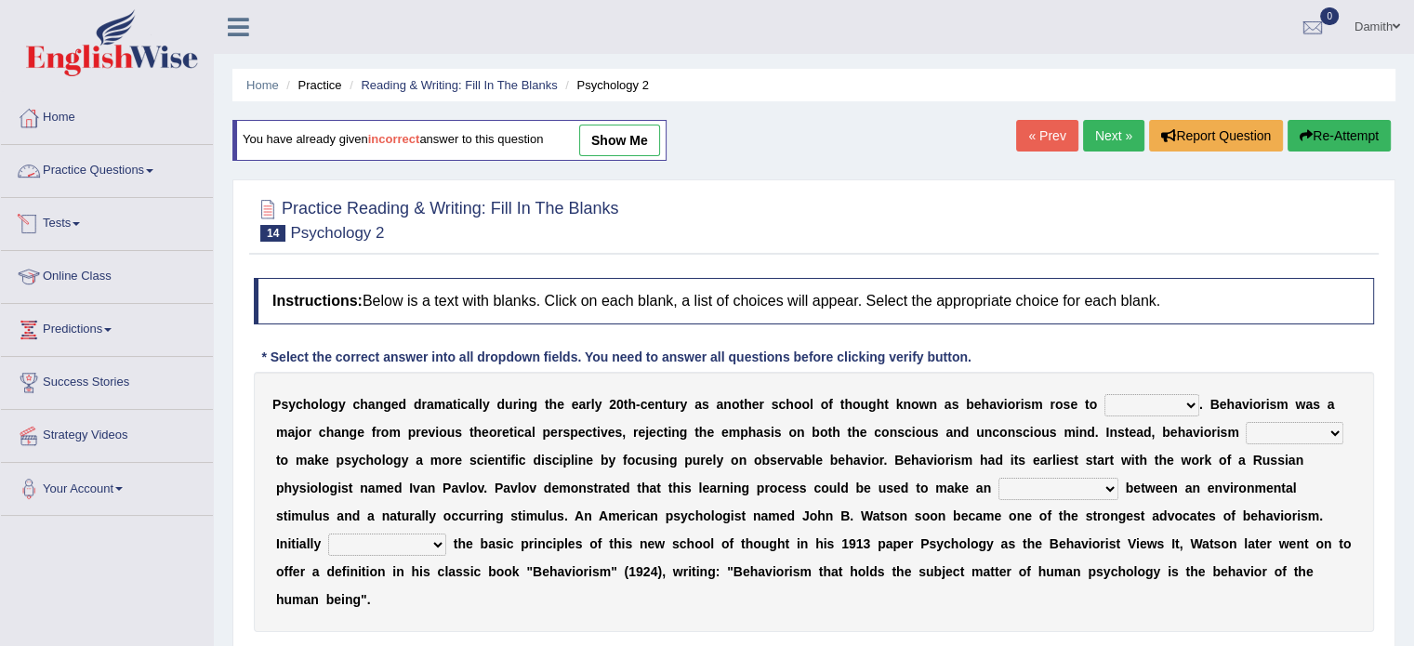
click at [144, 171] on link "Practice Questions" at bounding box center [107, 168] width 212 height 46
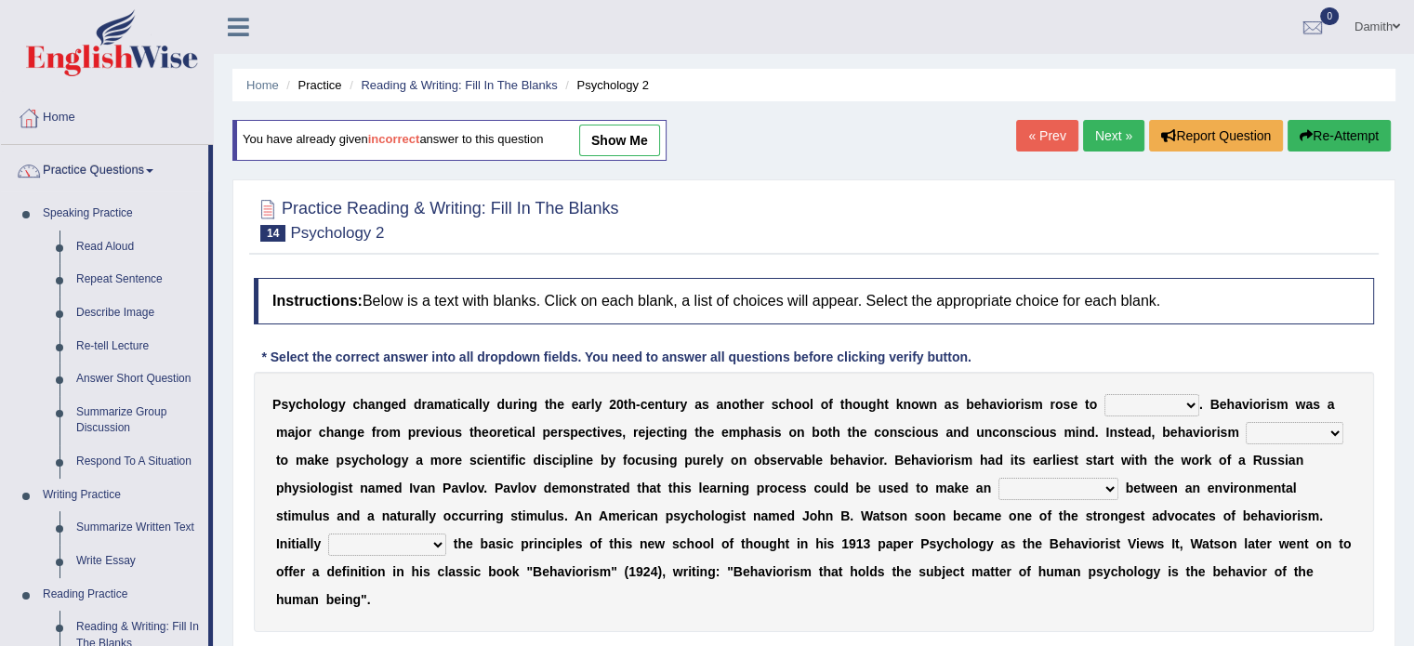
click at [1111, 133] on link "Next »" at bounding box center [1113, 136] width 61 height 32
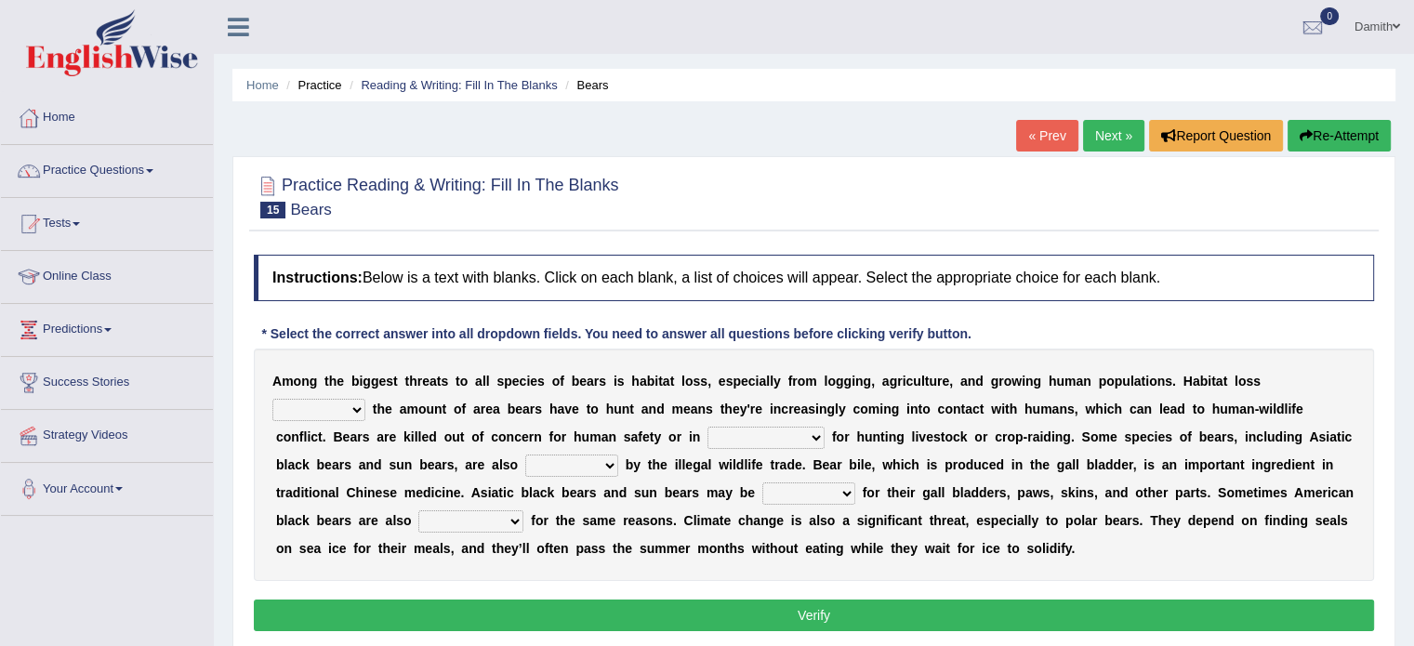
click at [353, 410] on select "increases reduces complies interacts" at bounding box center [318, 410] width 93 height 22
select select "increases"
click at [272, 399] on select "increases reduces complies interacts" at bounding box center [318, 410] width 93 height 22
click at [782, 429] on select "coalition retaliation appreciation disinformation" at bounding box center [766, 438] width 117 height 22
click at [882, 450] on div "A m o n g t h e b i g g e s t t h r e a t s t o a l l s p e c i e s o f b e a r…" at bounding box center [814, 465] width 1121 height 232
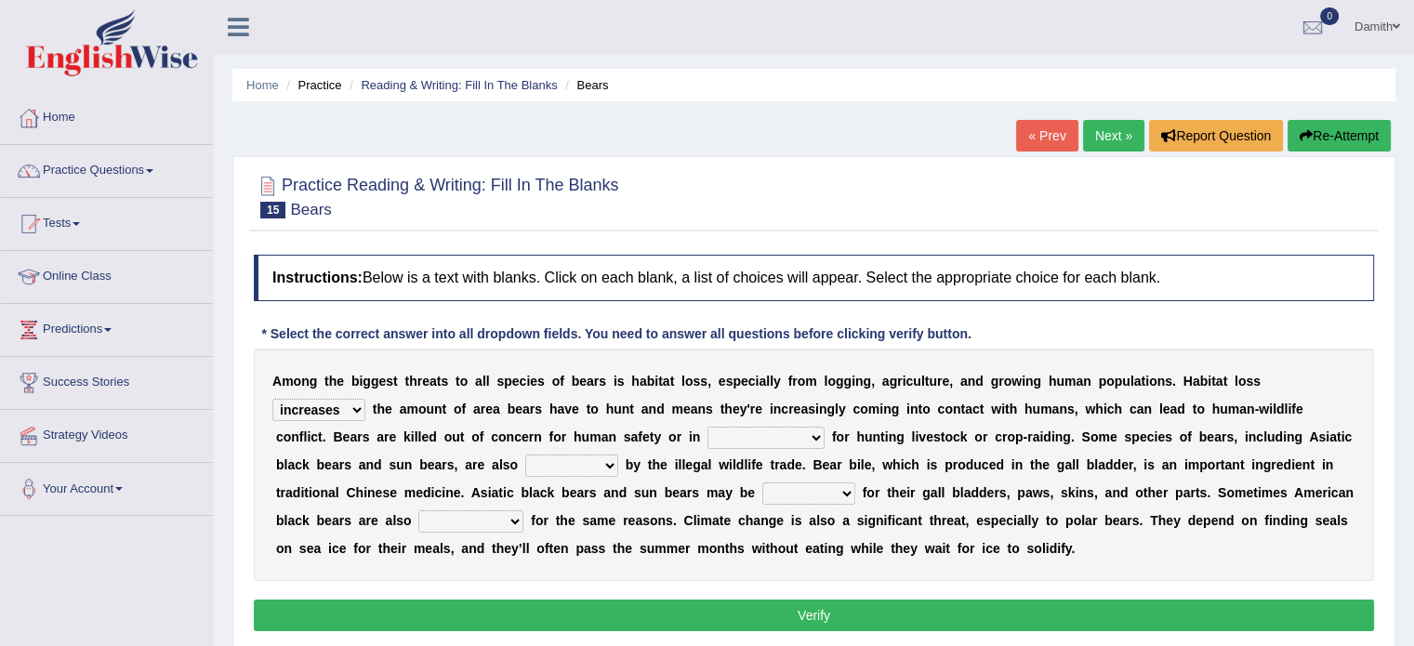
click at [797, 434] on select "coalition retaliation appreciation disinformation" at bounding box center [766, 438] width 117 height 22
click at [582, 464] on select "protected prohibited fattened threatened" at bounding box center [571, 466] width 93 height 22
select select "threatened"
click at [525, 455] on select "protected prohibited fattened threatened" at bounding box center [571, 466] width 93 height 22
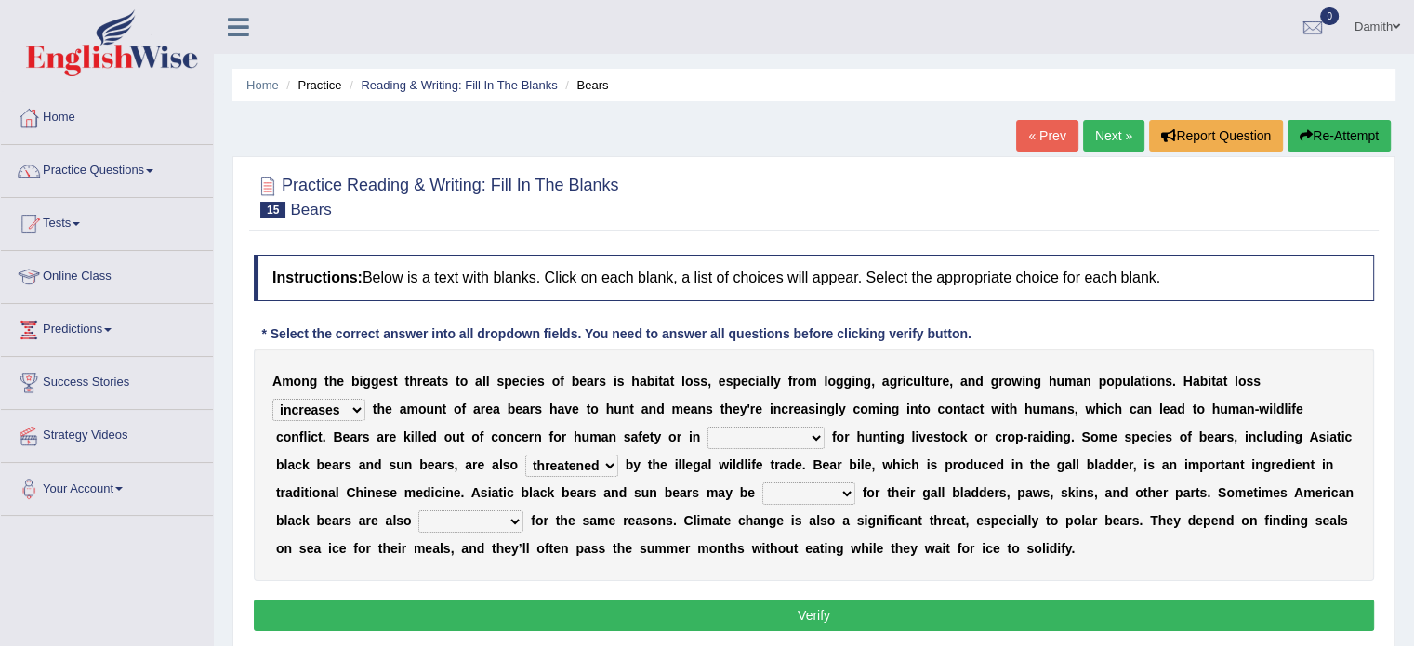
click at [843, 495] on select "poached squelched coached blenched" at bounding box center [809, 494] width 93 height 22
select select "poached"
click at [763, 483] on select "poached squelched coached blenched" at bounding box center [809, 494] width 93 height 22
click at [496, 518] on select "begot foreseen encountered targeted" at bounding box center [470, 522] width 105 height 22
select select "targeted"
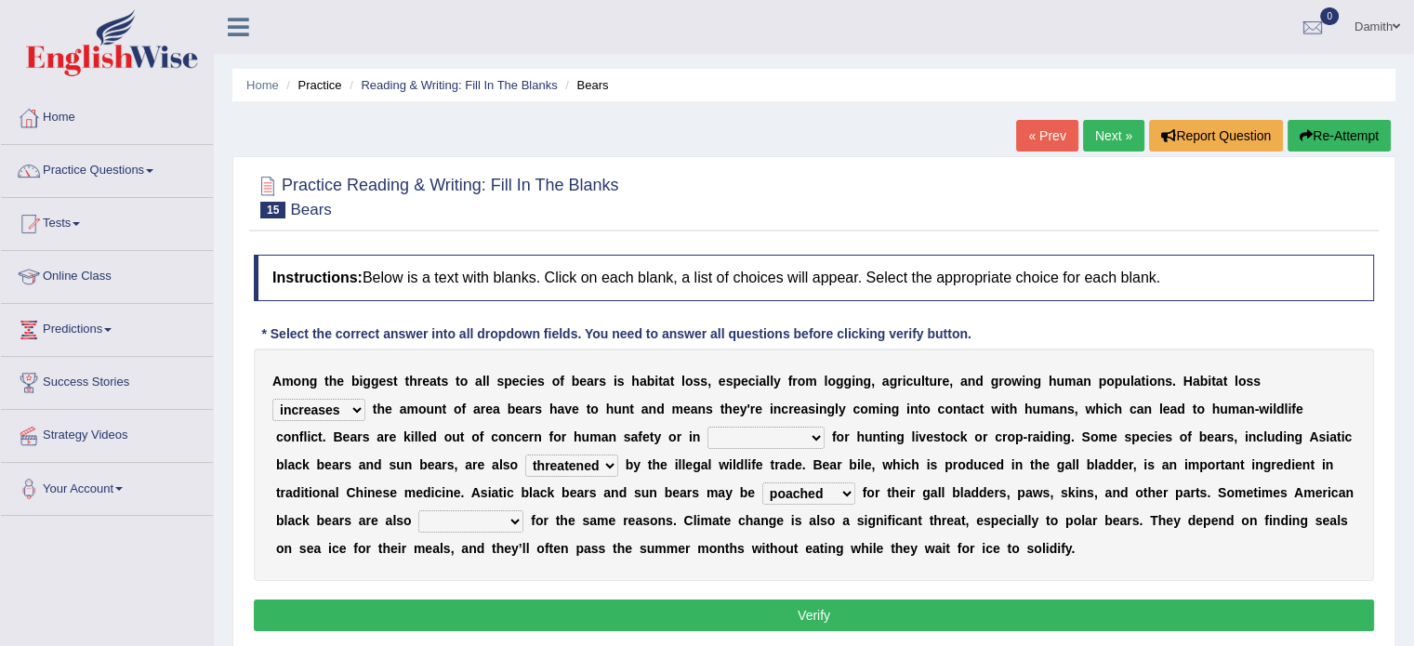
click at [418, 511] on select "begot foreseen encountered targeted" at bounding box center [470, 522] width 105 height 22
click at [776, 437] on select "coalition retaliation appreciation disinformation" at bounding box center [766, 438] width 117 height 22
select select "coalition"
click at [708, 427] on select "coalition retaliation appreciation disinformation" at bounding box center [766, 438] width 117 height 22
click at [833, 605] on button "Verify" at bounding box center [814, 616] width 1121 height 32
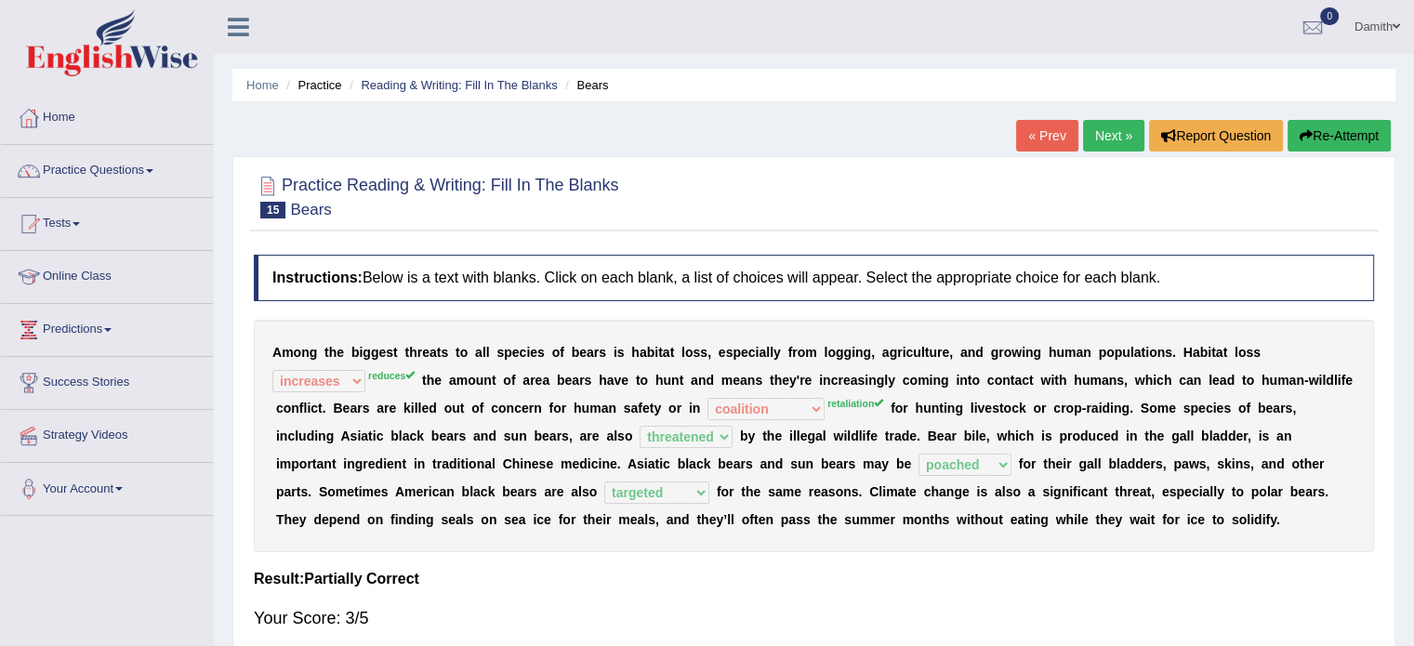
click at [1108, 130] on link "Next »" at bounding box center [1113, 136] width 61 height 32
